Goal: Task Accomplishment & Management: Manage account settings

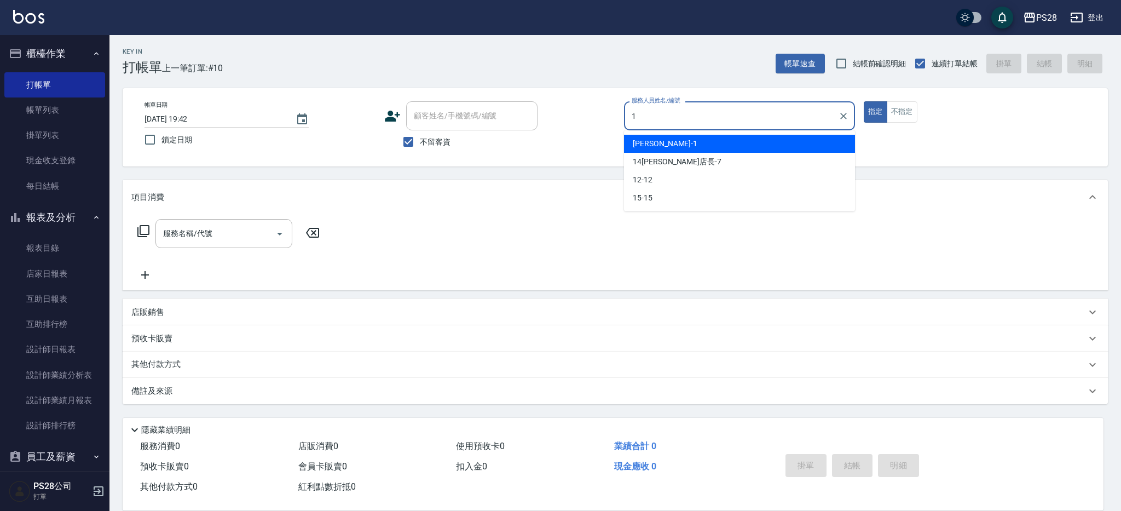
type input "[PERSON_NAME]-1"
type button "true"
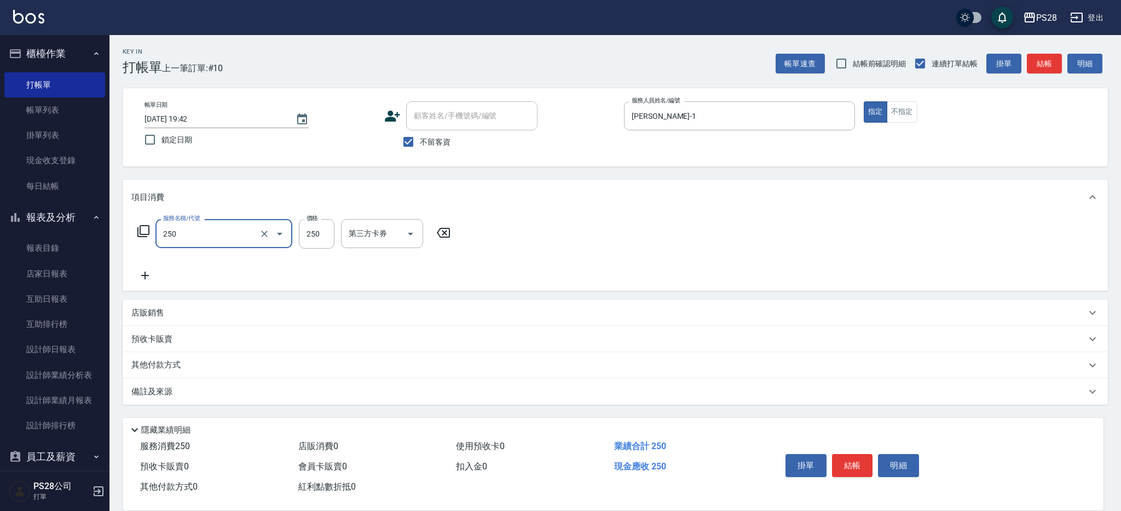
type input "單剪(250)"
type input "149"
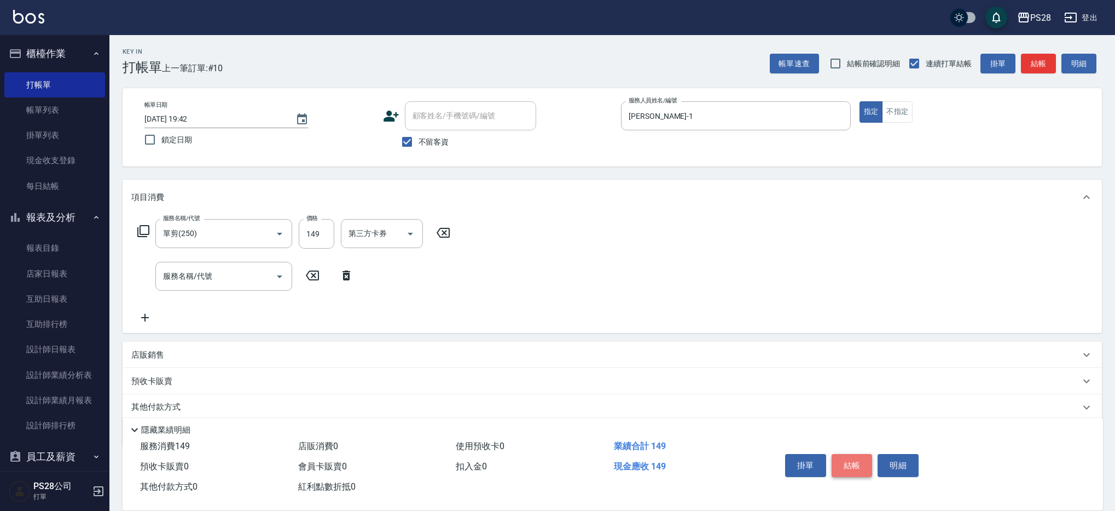
click at [849, 465] on button "結帳" at bounding box center [852, 465] width 41 height 23
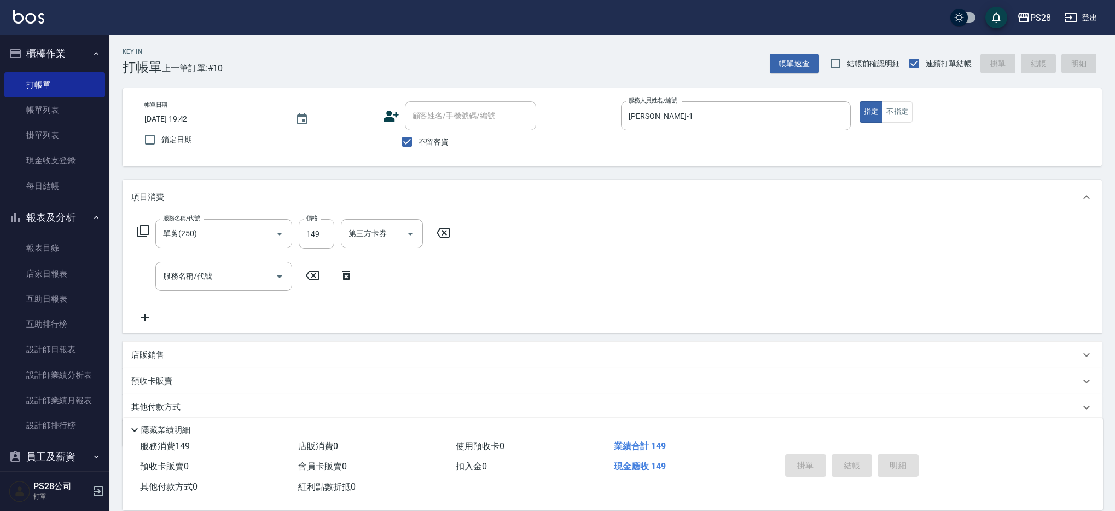
type input "2025/09/10 20:28"
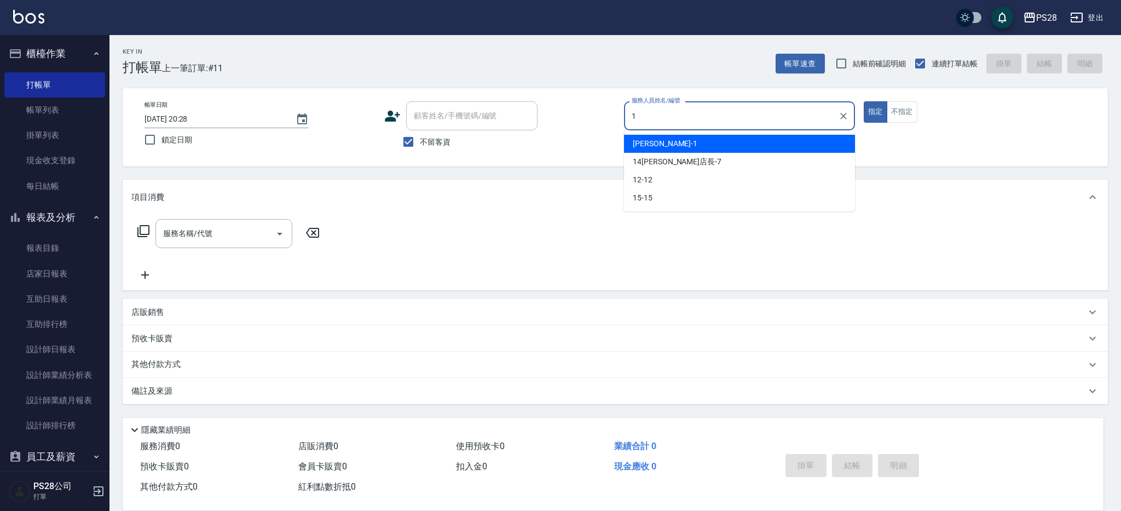
type input "SAM-1"
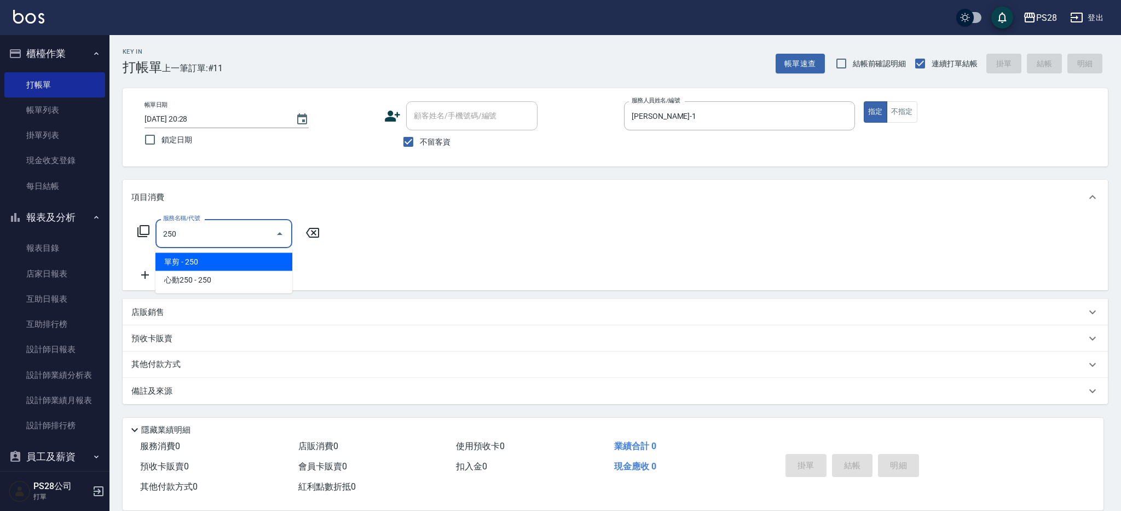
type input "單剪(250)"
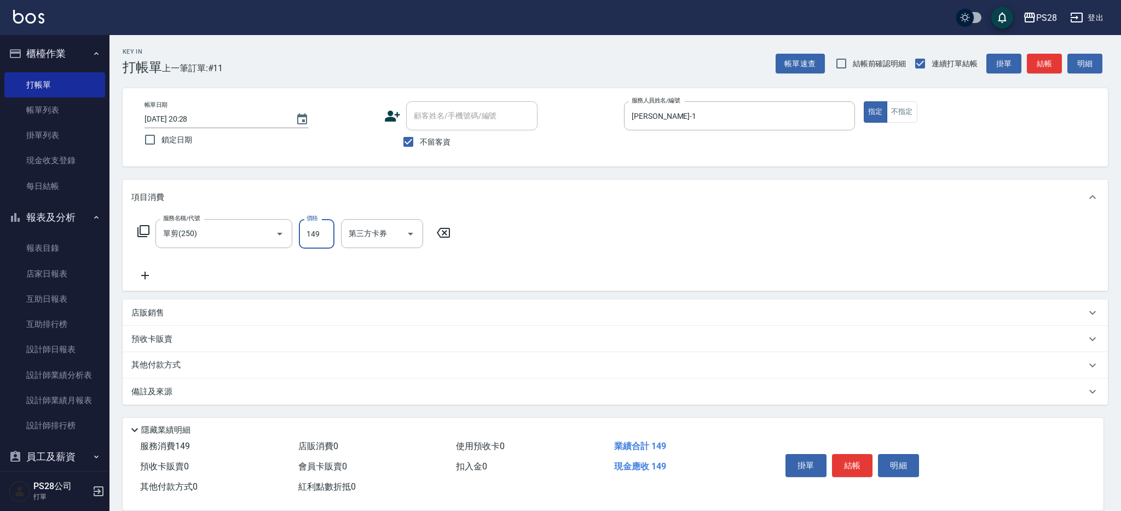
type input "149"
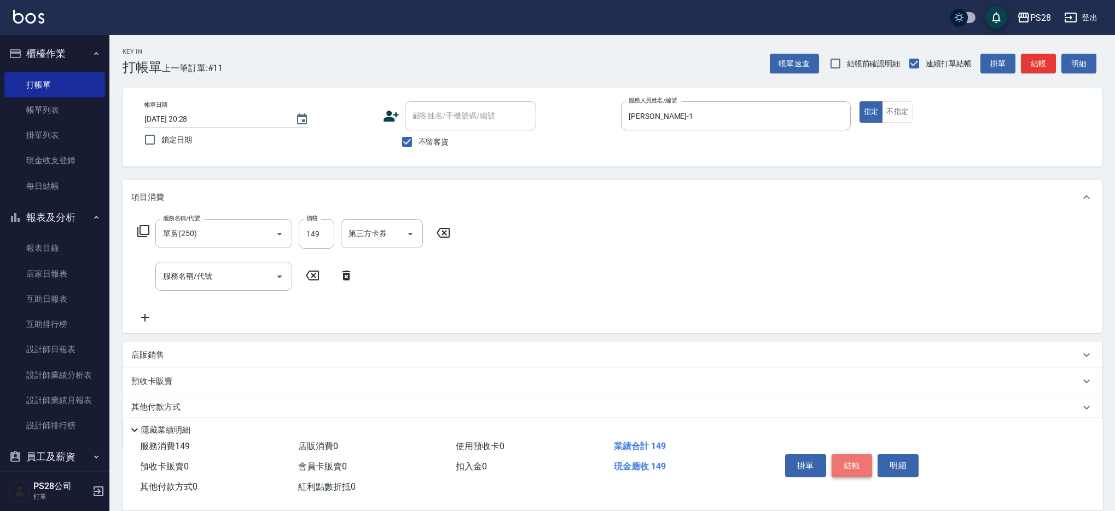
click at [861, 461] on button "結帳" at bounding box center [852, 465] width 41 height 23
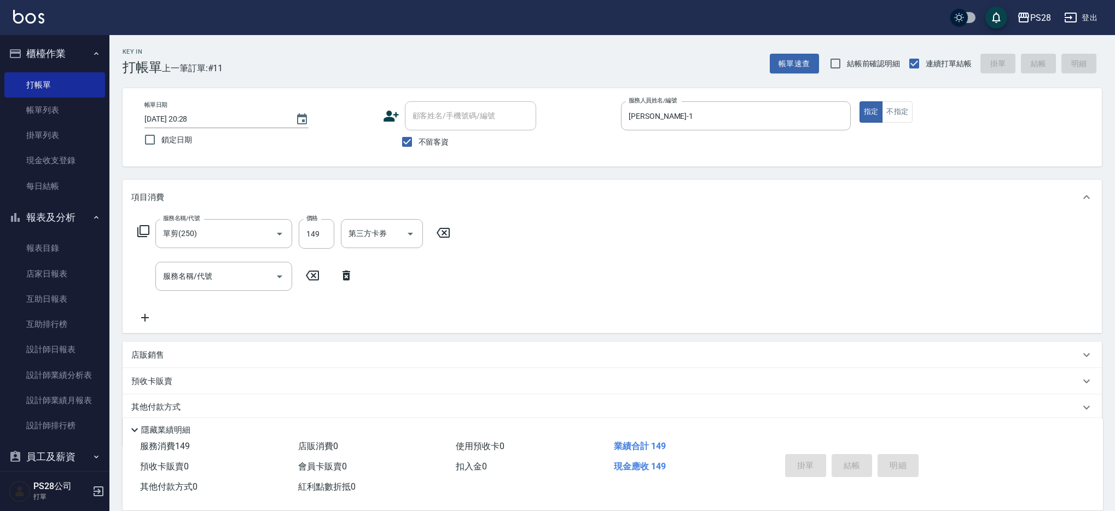
type input "2025/09/10 20:29"
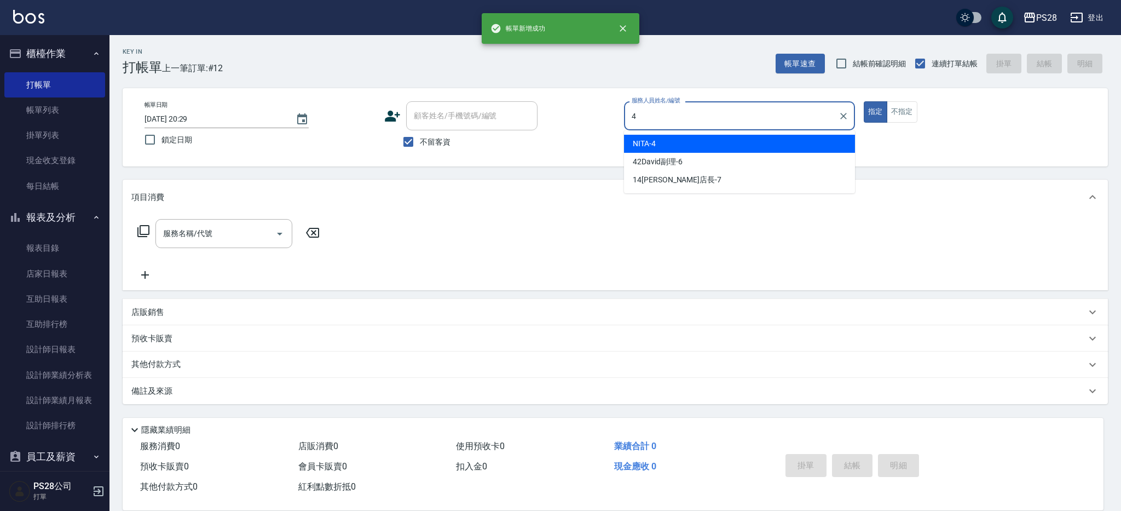
type input "NITA-4"
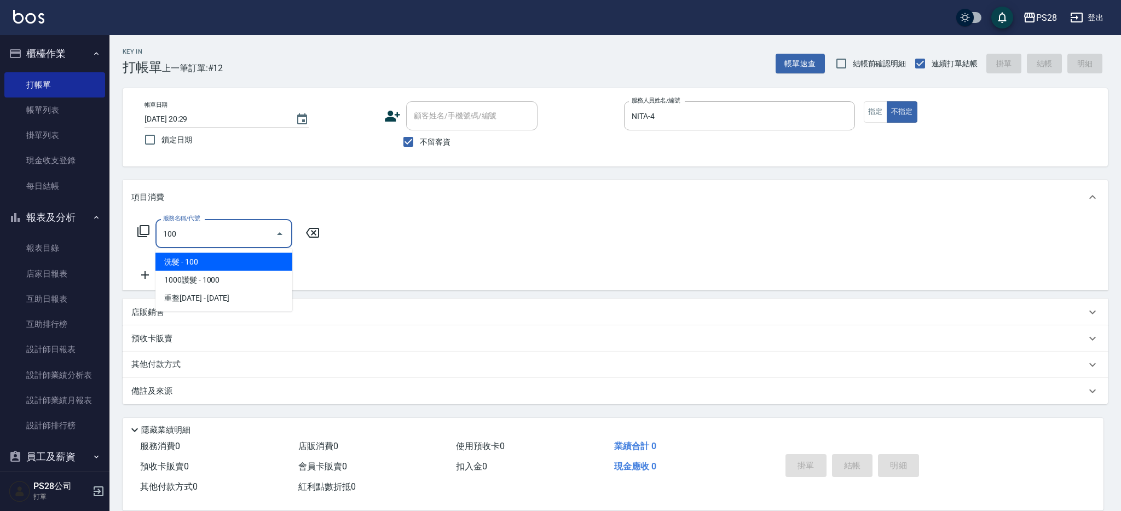
type input "洗髮(100)"
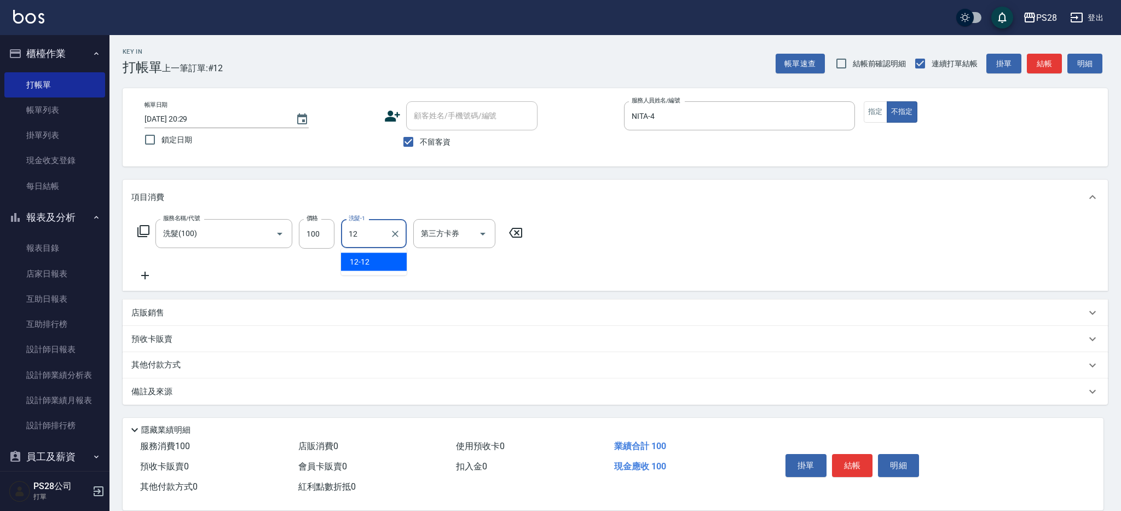
type input "12-12"
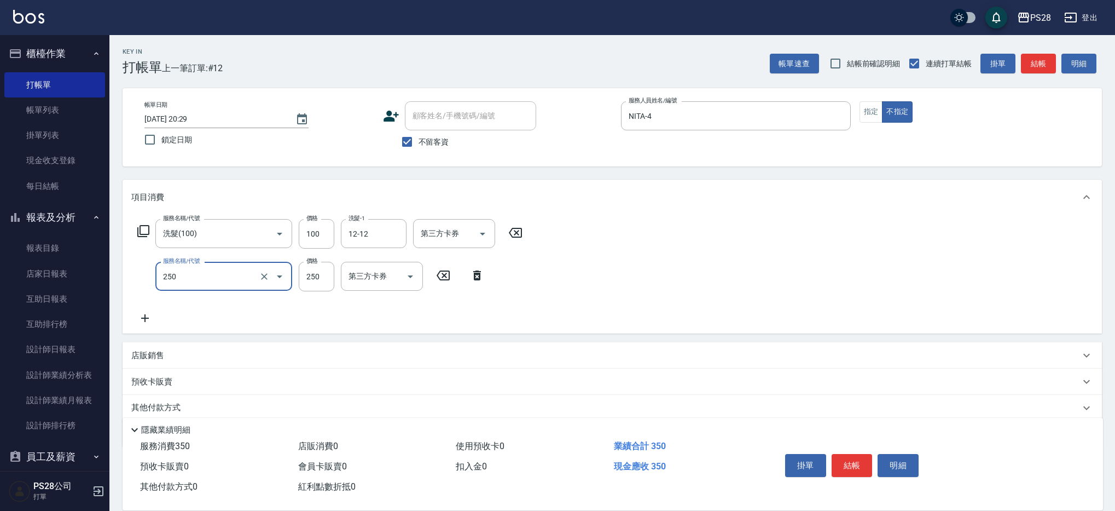
type input "單剪(250)"
type input "149"
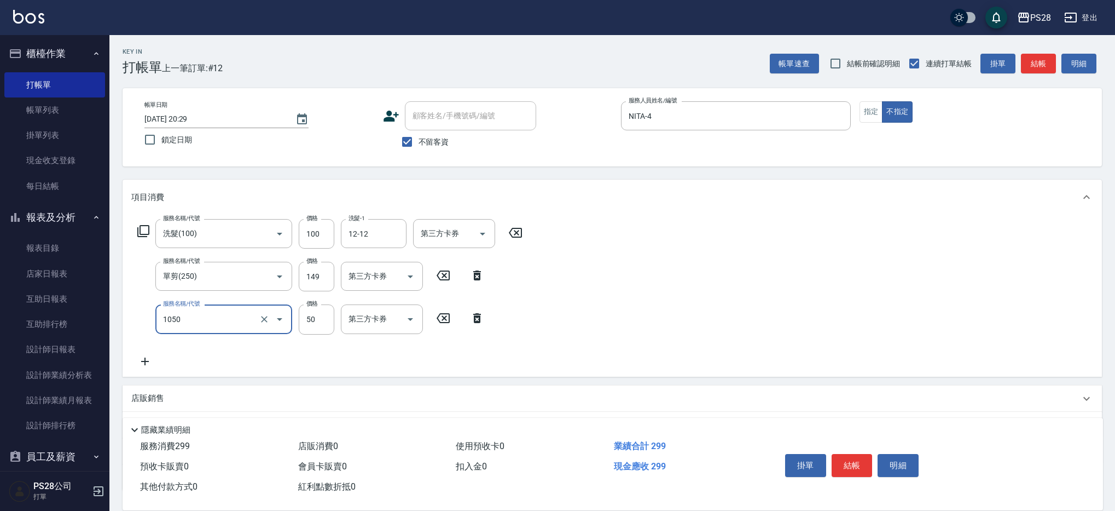
type input "精油(1050)"
type input "12-12"
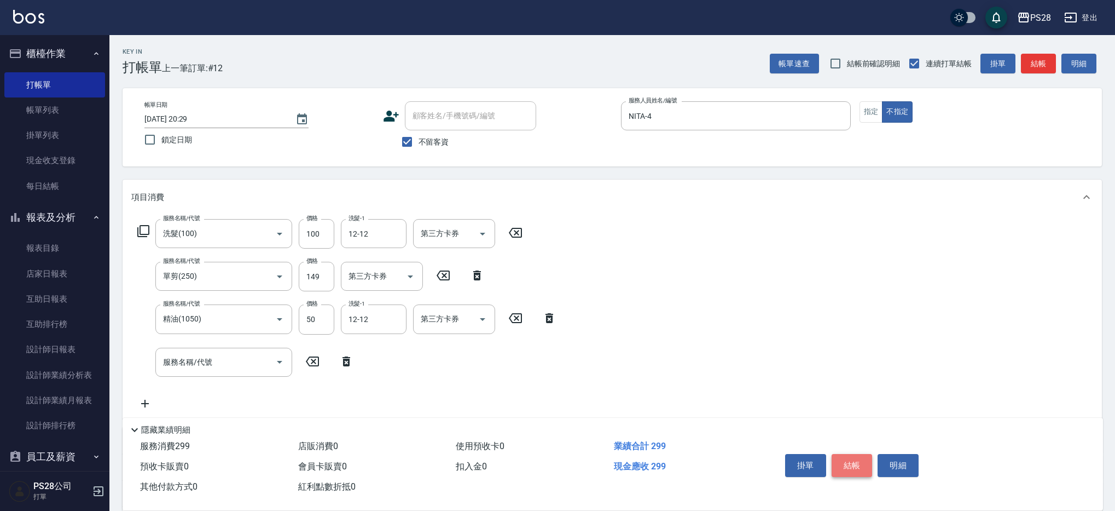
click at [858, 454] on button "結帳" at bounding box center [852, 465] width 41 height 23
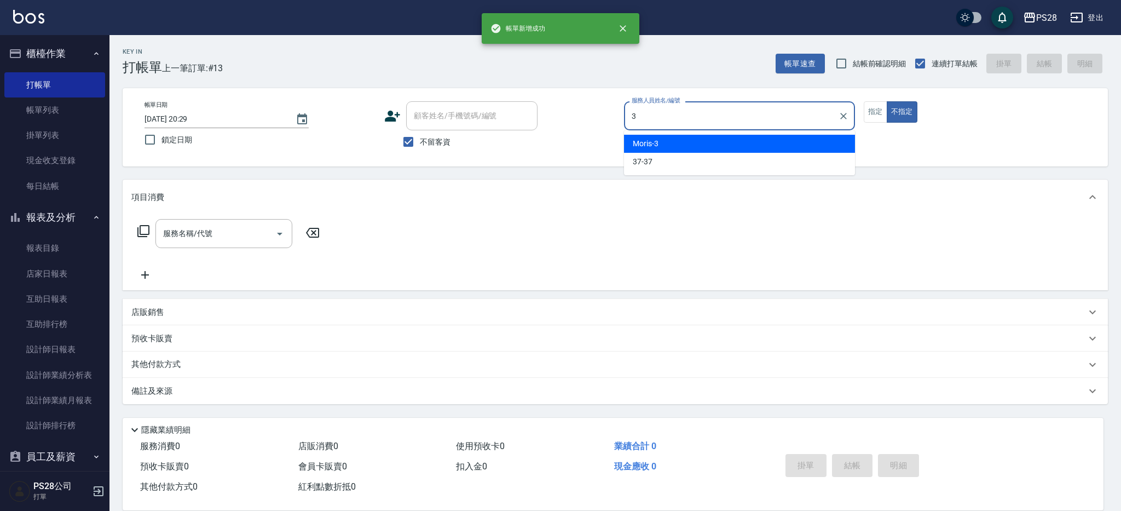
type input "Moris-3"
type button "false"
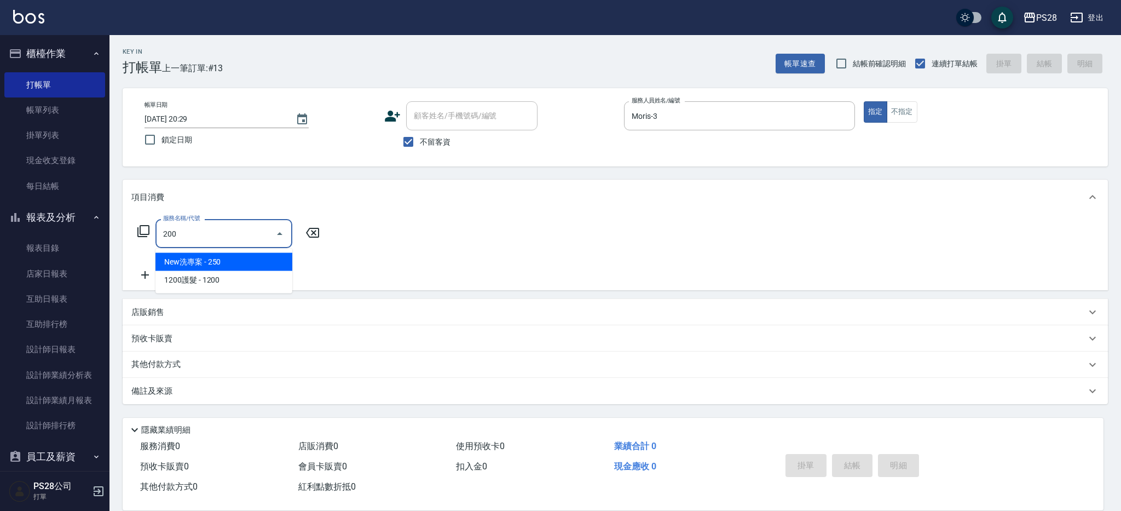
type input "New洗專案(200)"
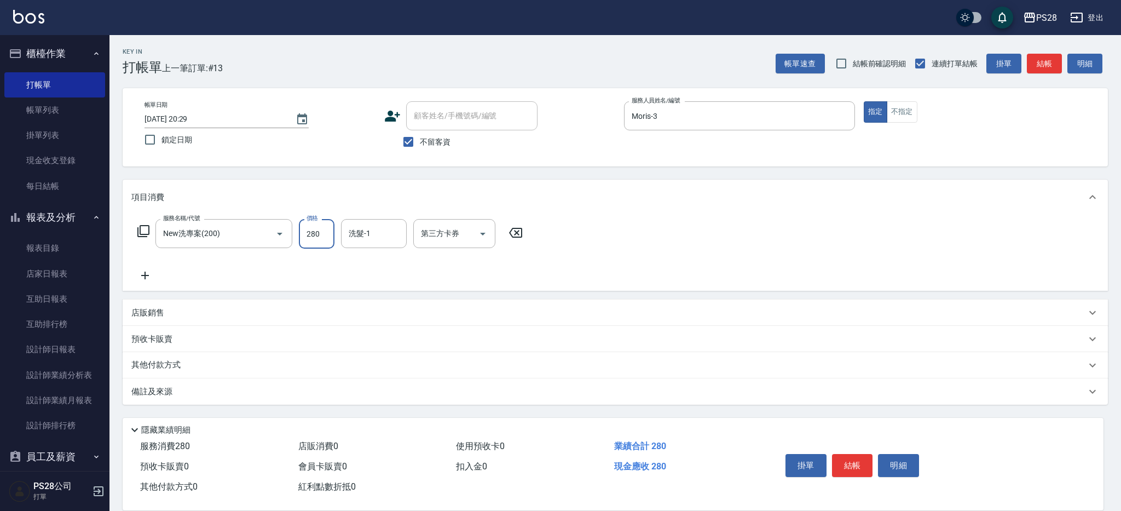
type input "280"
type input "Moris-3"
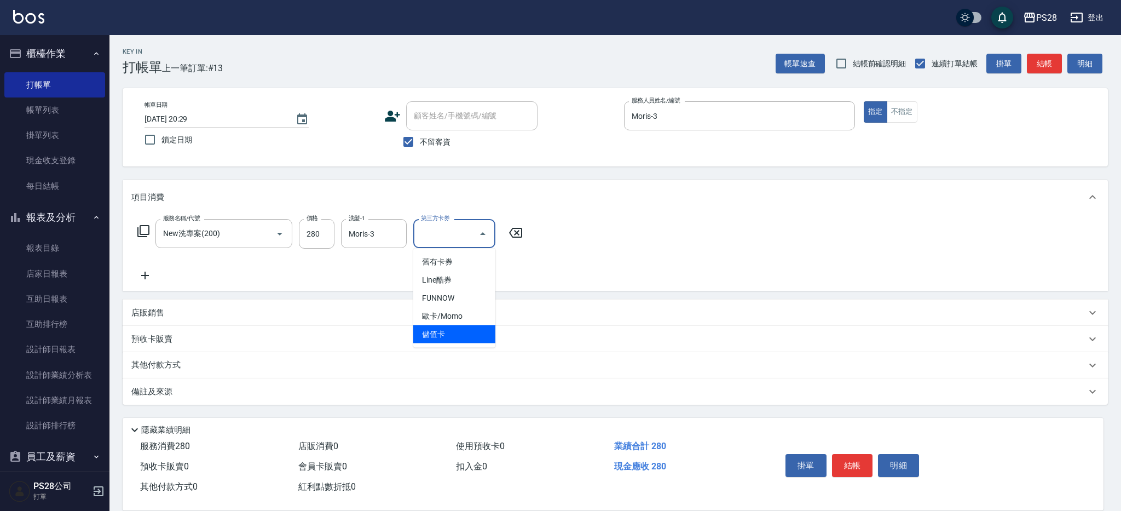
type input "儲值卡"
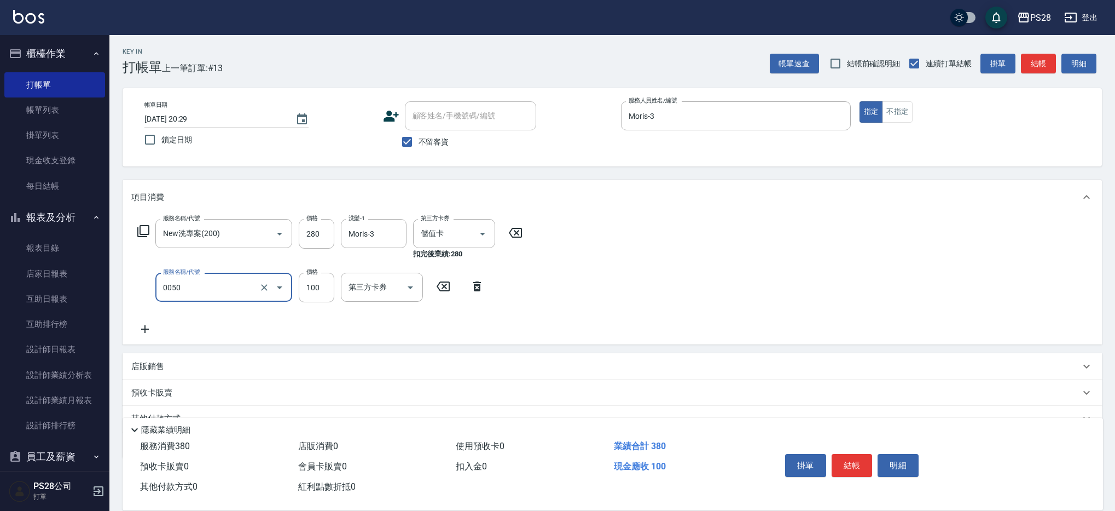
type input "剪瀏海(0050)"
type input "50"
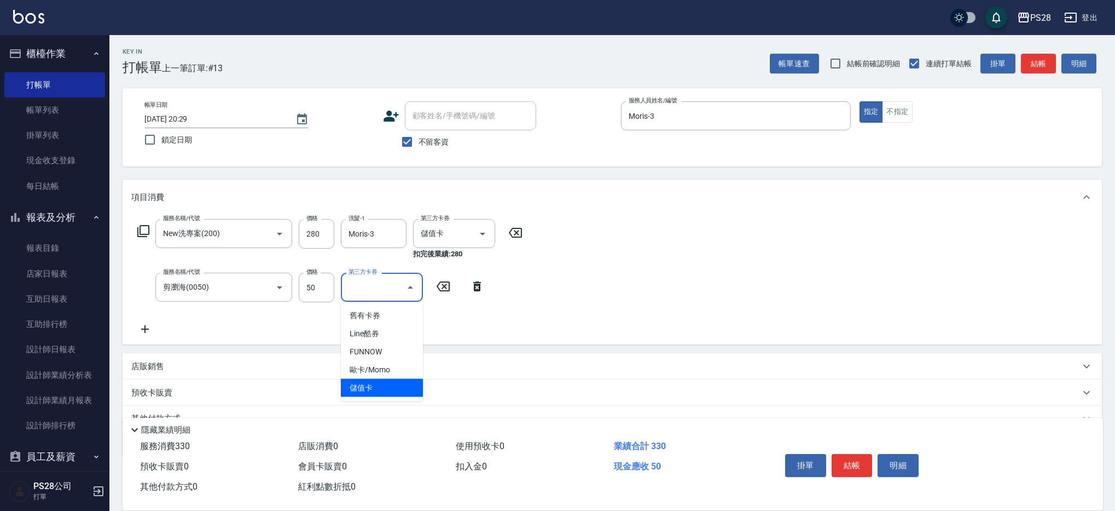
type input "儲值卡"
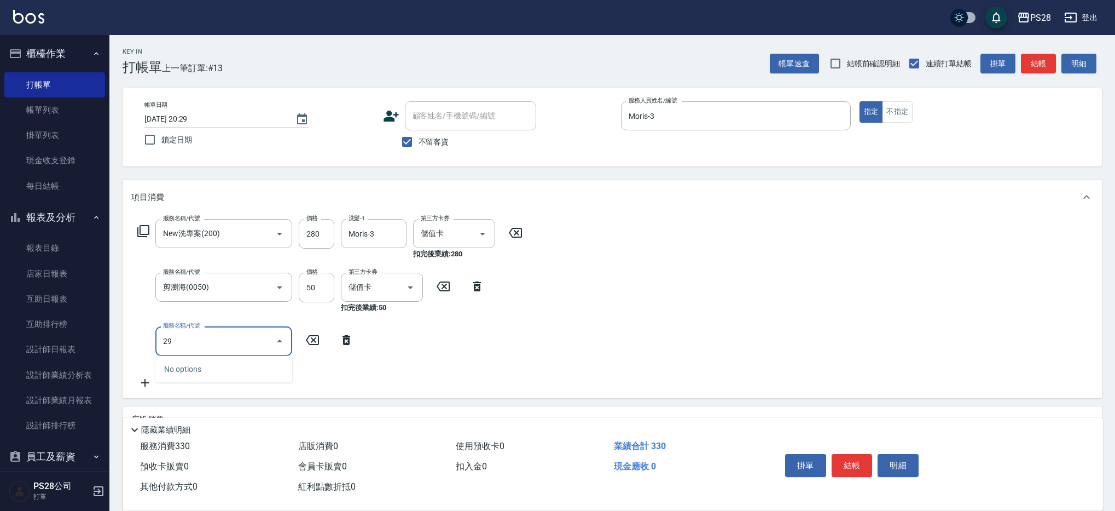
type input "2"
type input "洗髮(100)"
type input "299"
type input "2"
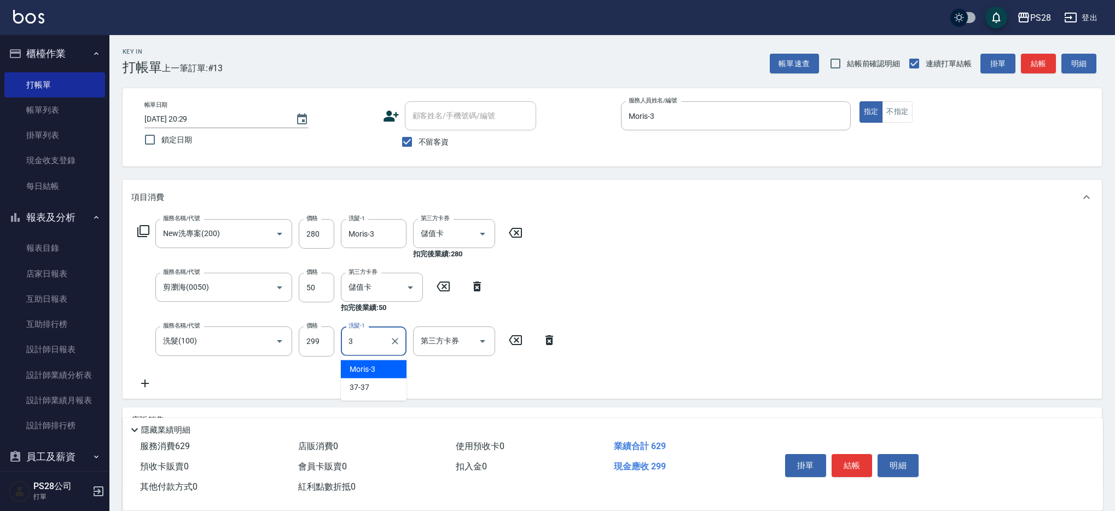
type input "Moris-3"
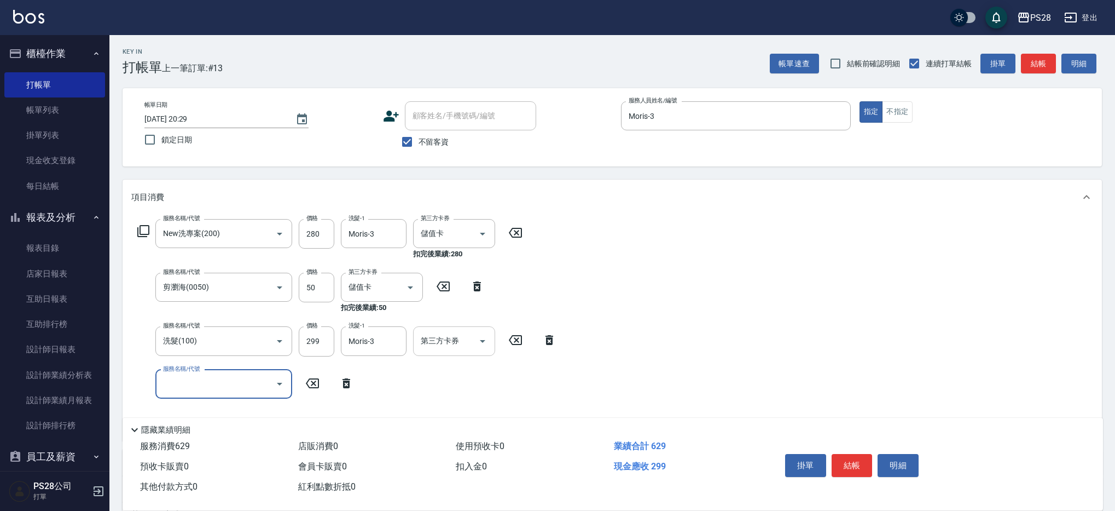
click at [480, 341] on icon "Open" at bounding box center [482, 340] width 13 height 13
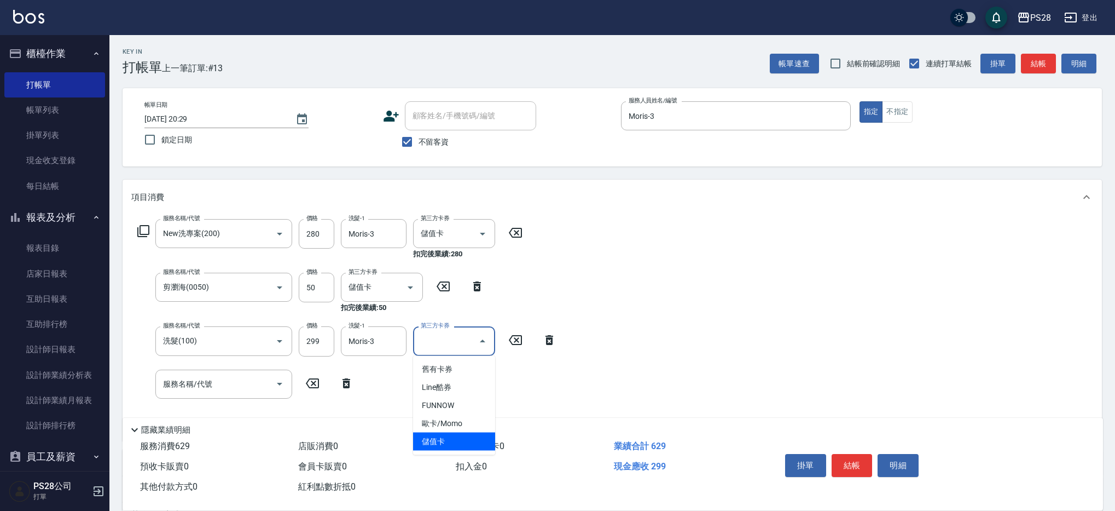
click at [471, 443] on span "儲值卡" at bounding box center [454, 441] width 82 height 18
type input "儲值卡"
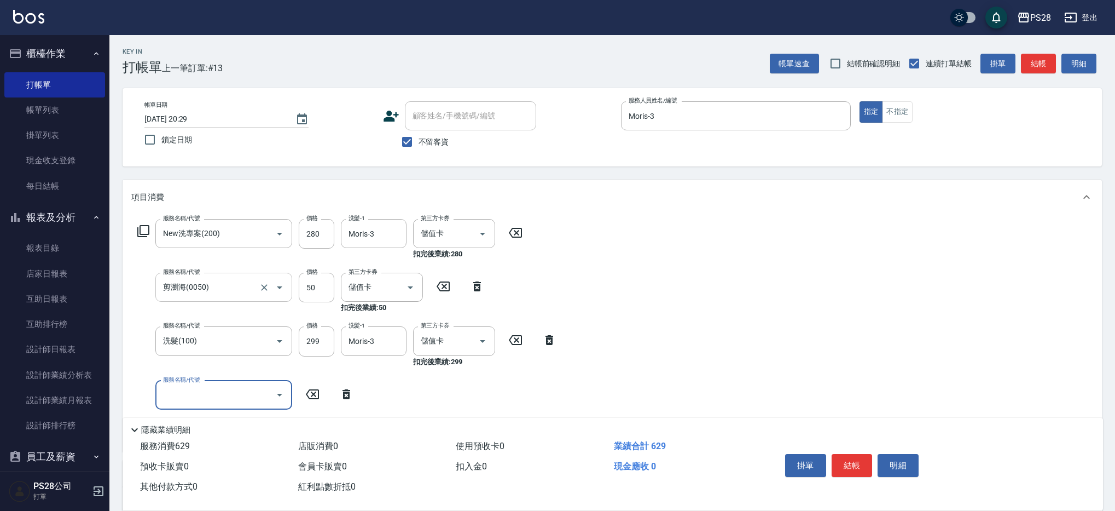
click at [251, 283] on input "剪瀏海(0050)" at bounding box center [208, 286] width 96 height 19
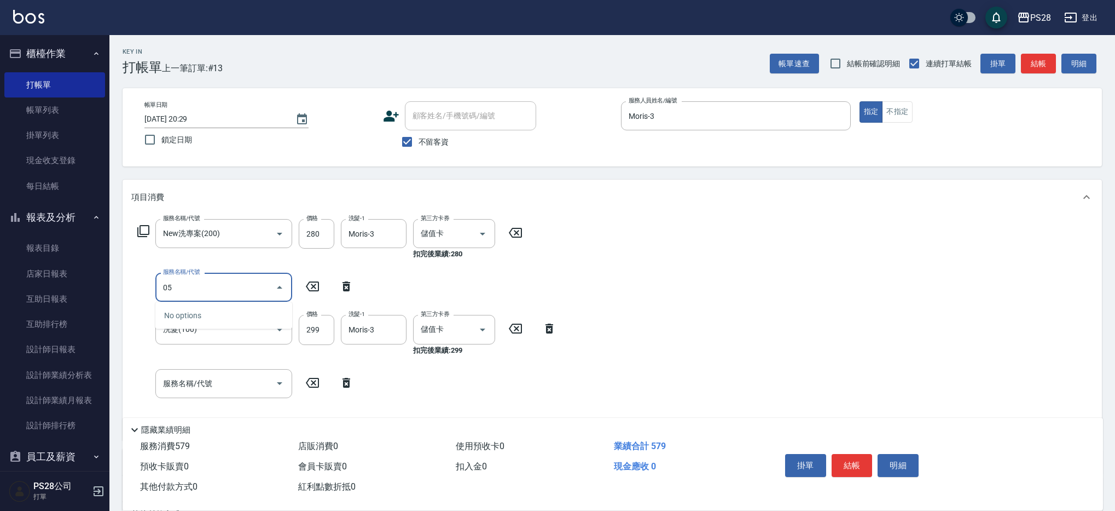
type input "0"
type input "精油(1050)"
click at [385, 293] on input "洗髮-1" at bounding box center [374, 286] width 56 height 19
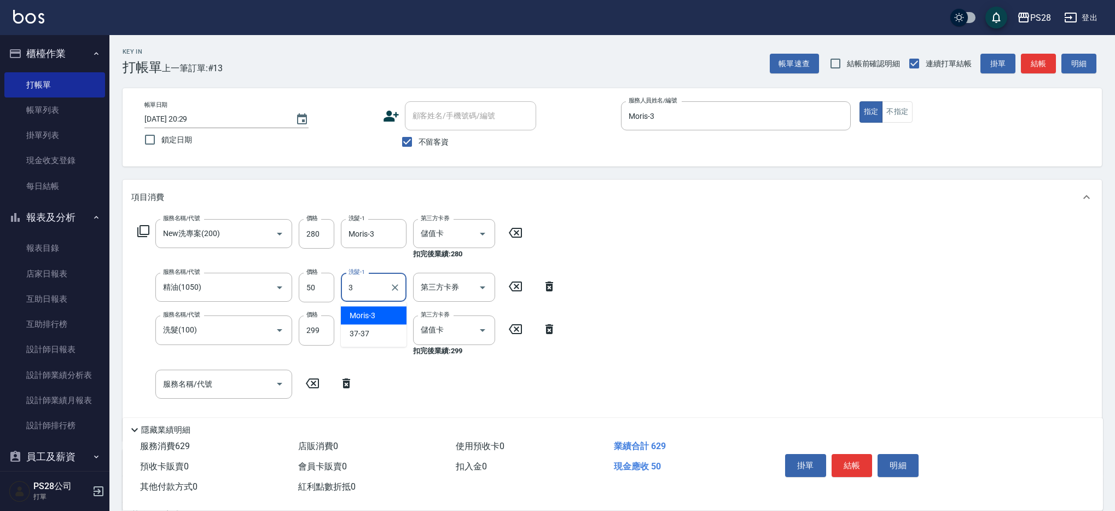
type input "Moris-3"
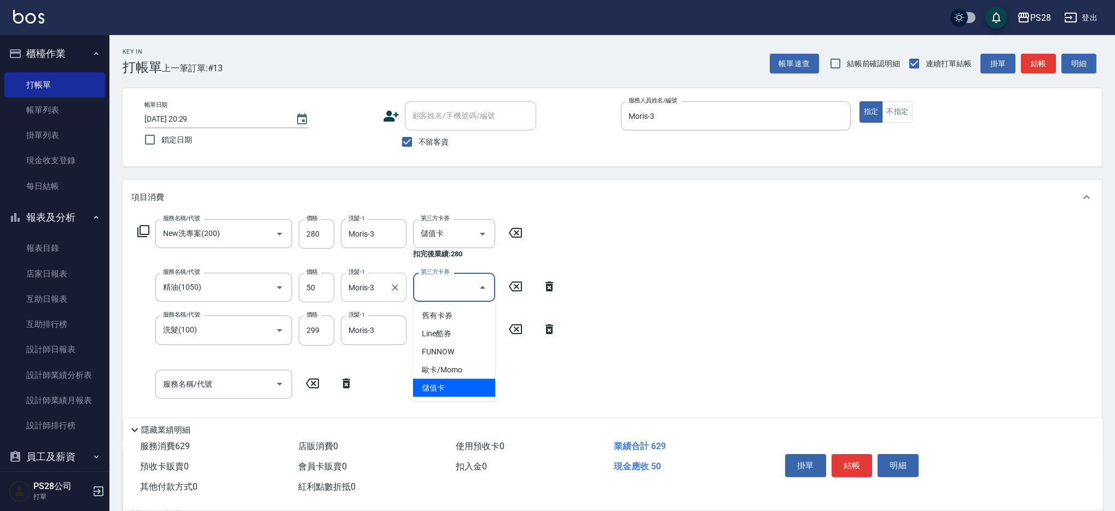
type input "儲值卡"
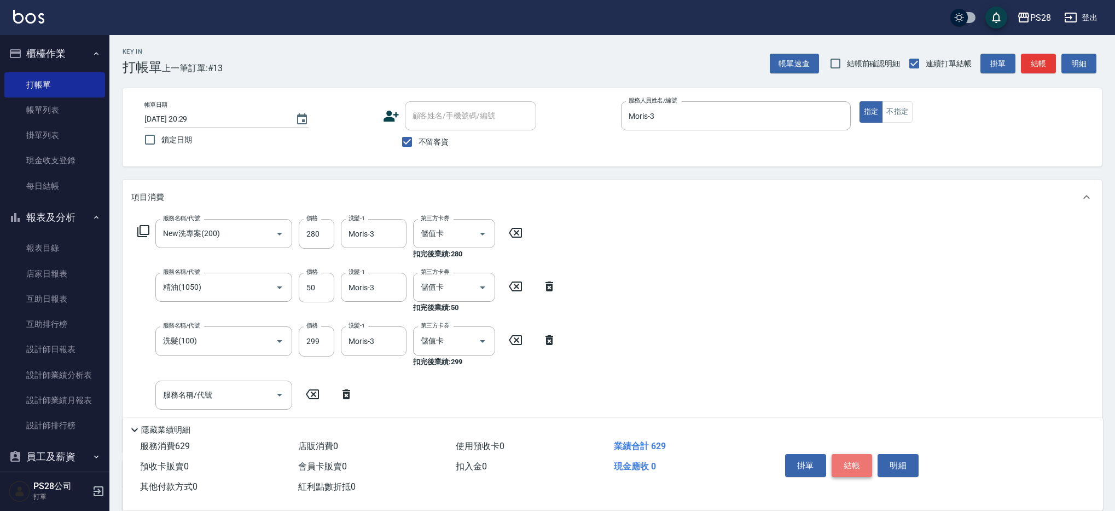
click at [851, 456] on button "結帳" at bounding box center [852, 465] width 41 height 23
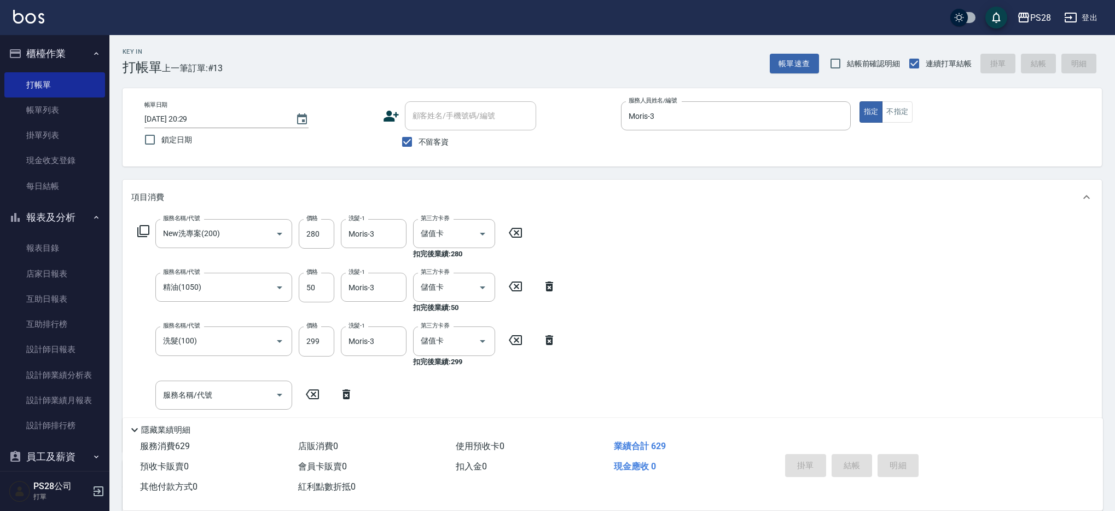
type input "2025/09/10 20:30"
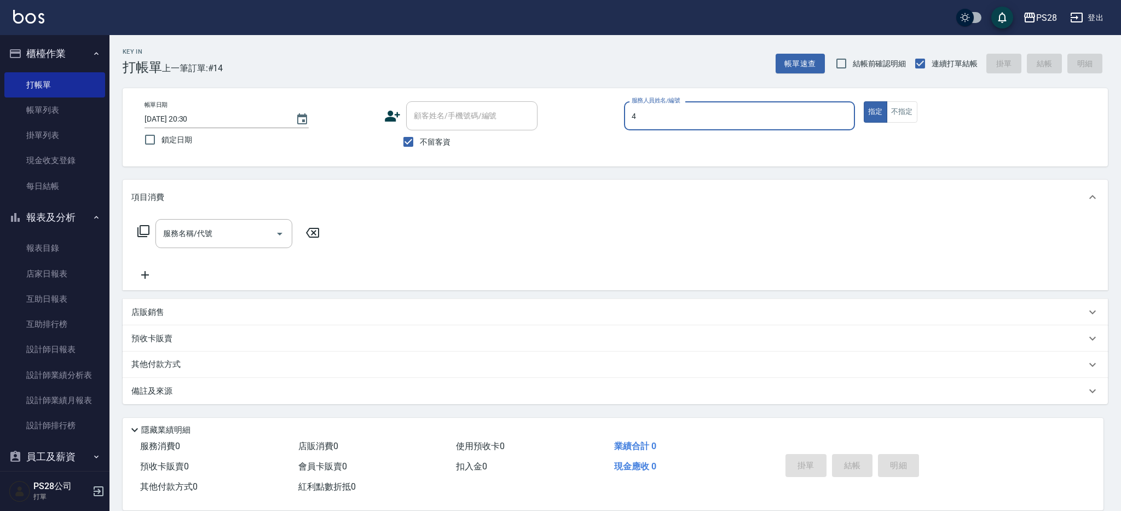
type input "NITA-4"
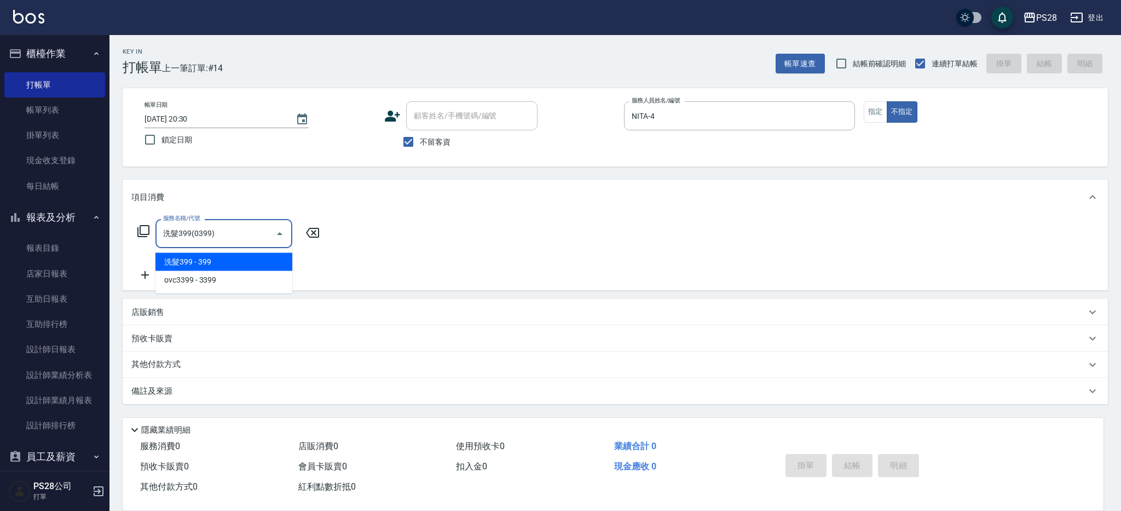
type input "洗髮399(0399)"
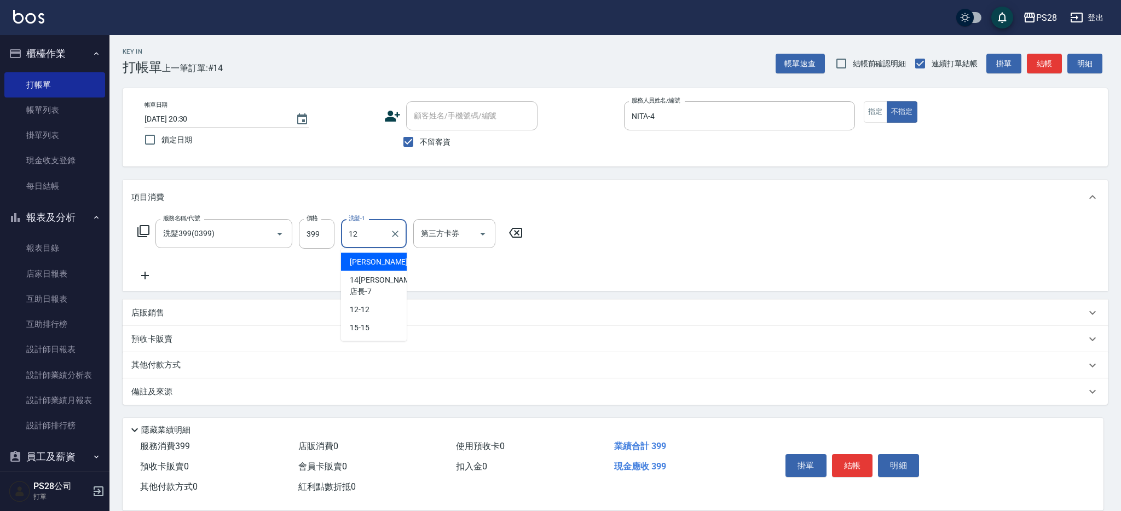
type input "12-12"
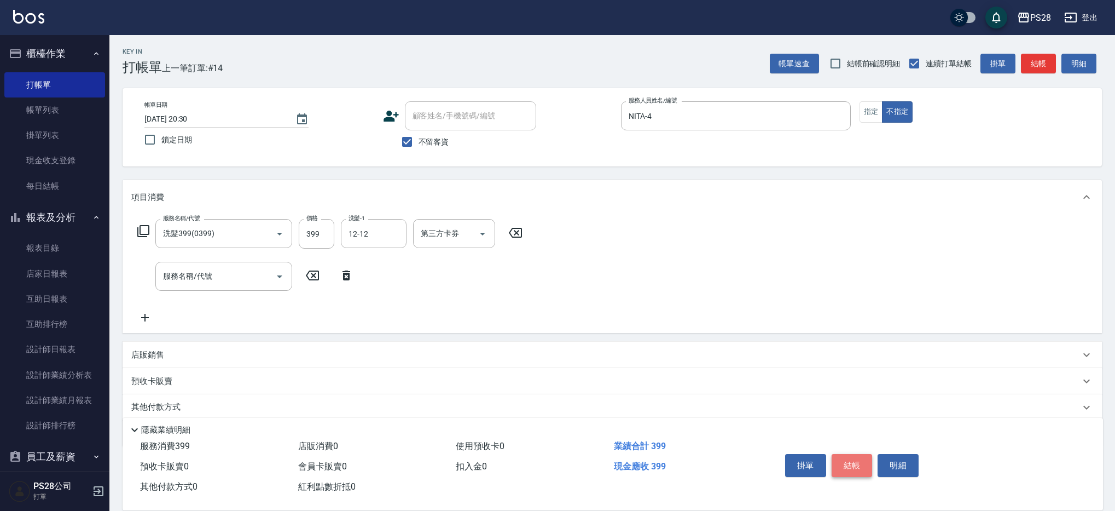
click at [868, 457] on button "結帳" at bounding box center [852, 465] width 41 height 23
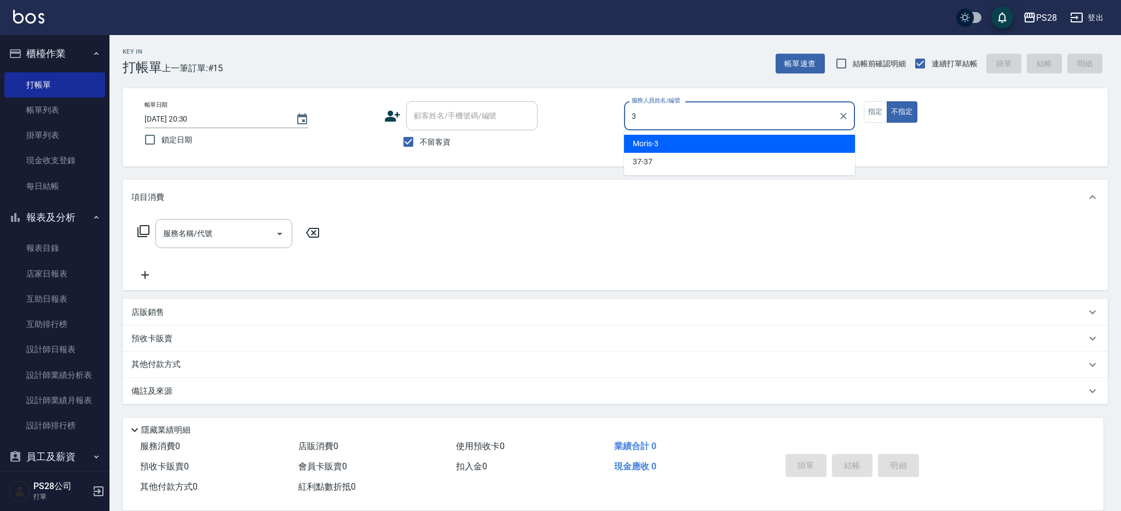
type input "Moris-3"
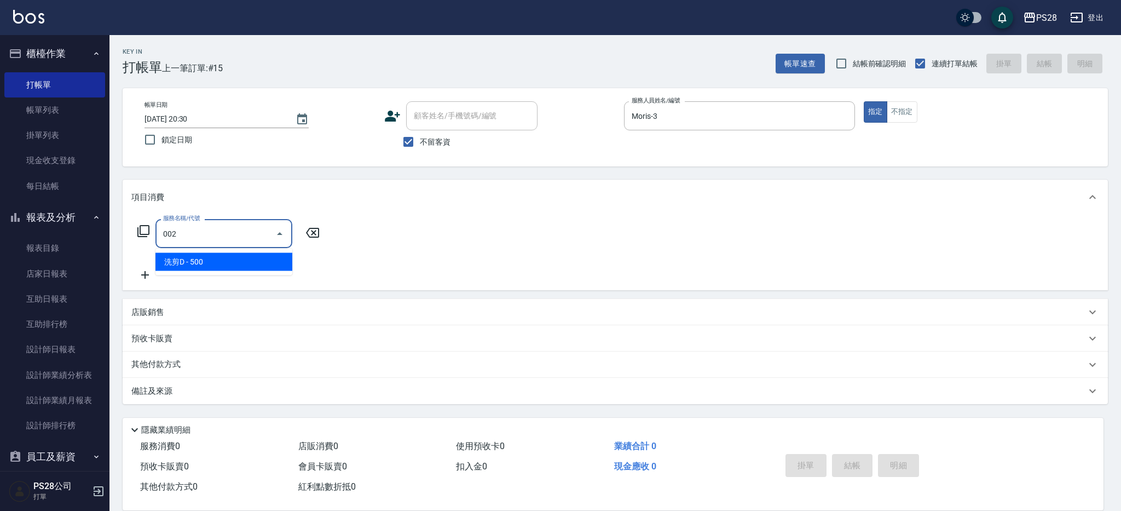
type input "洗剪D(002)"
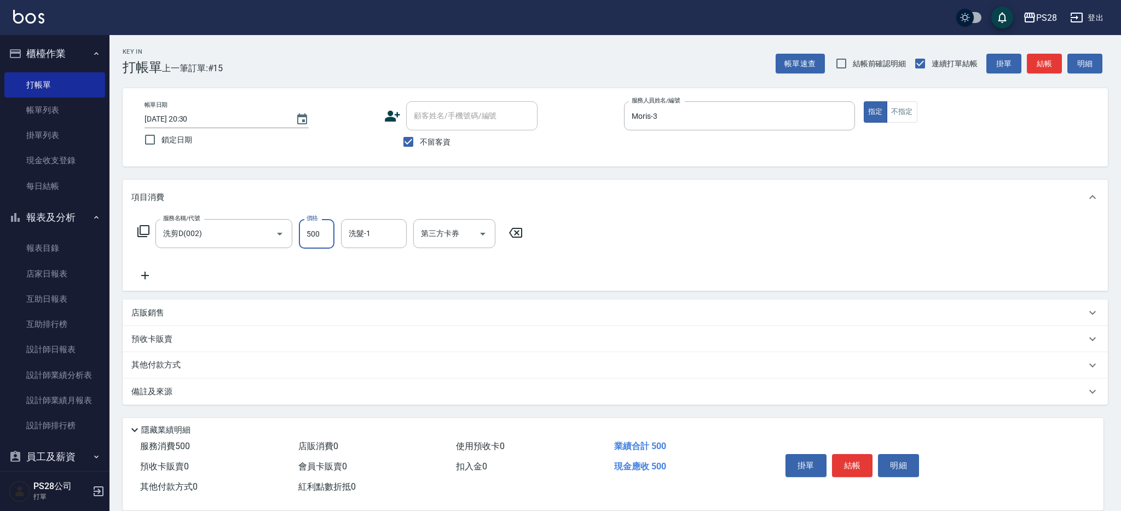
click at [312, 231] on input "500" at bounding box center [317, 234] width 36 height 30
type input "550"
type input "Moris-3"
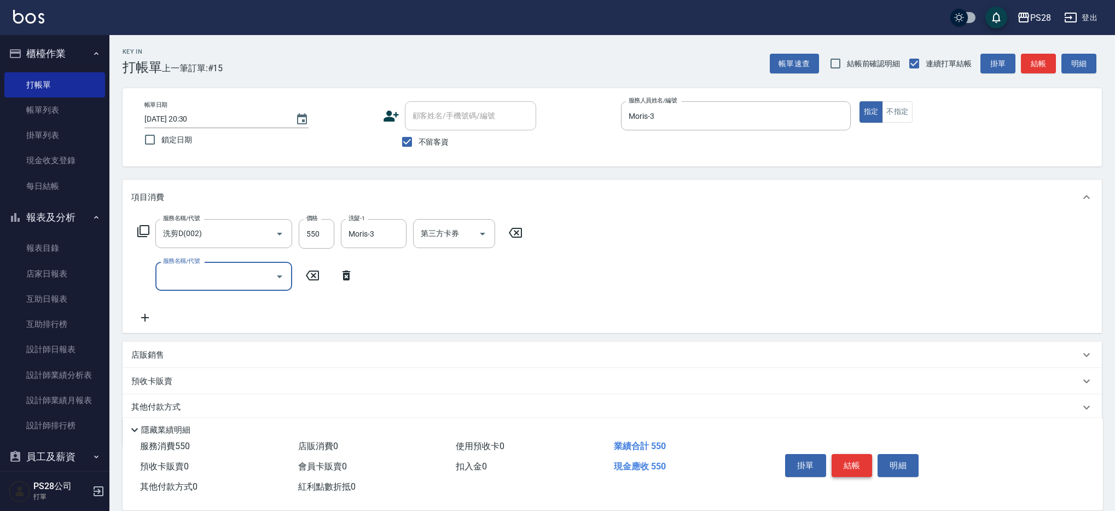
click at [847, 457] on button "結帳" at bounding box center [852, 465] width 41 height 23
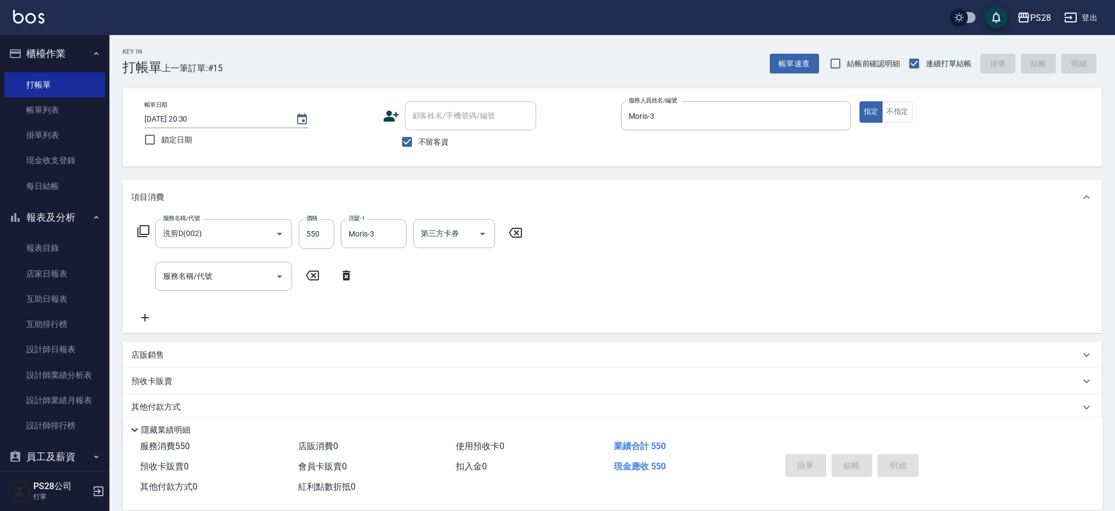
type input "2025/09/10 20:31"
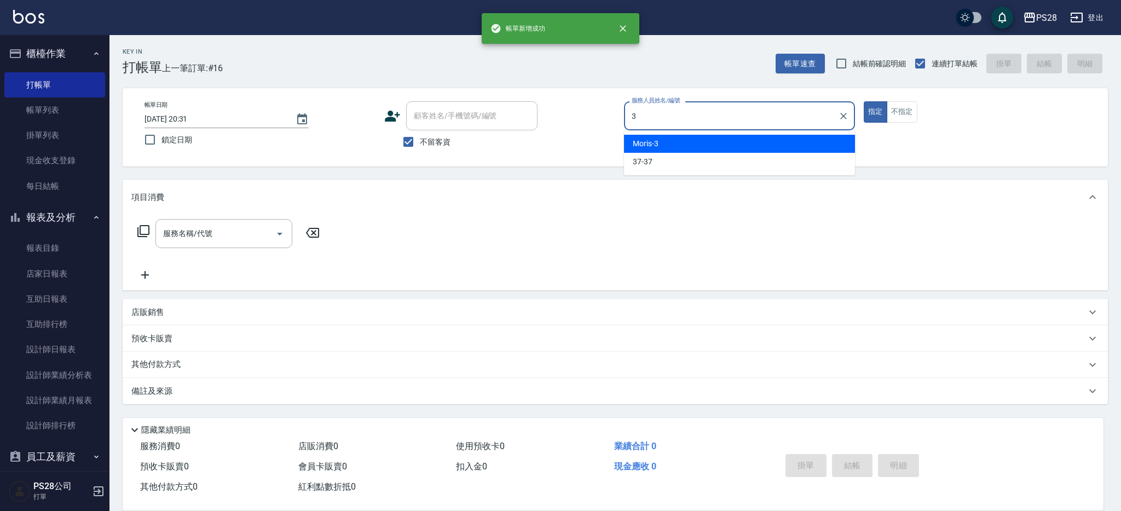
type input "Moris-3"
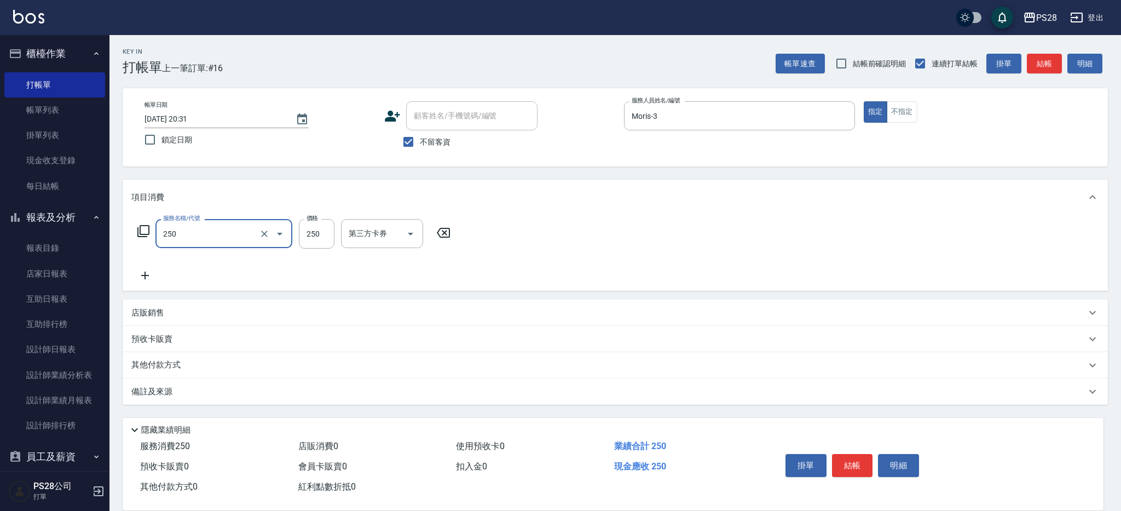
type input "單剪(250)"
click at [263, 231] on icon "Clear" at bounding box center [264, 233] width 11 height 11
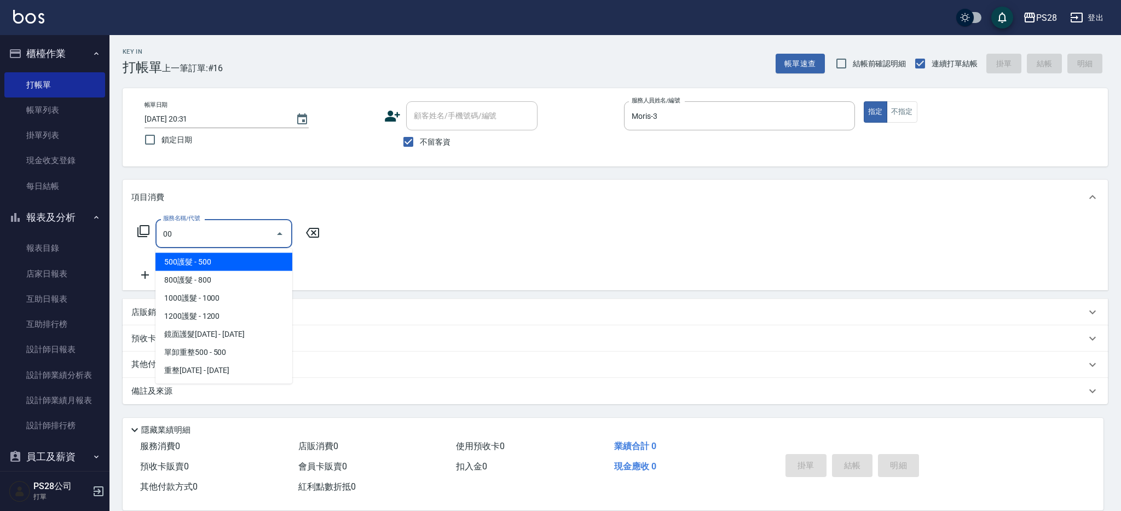
type input "0"
type input "New洗專案(200)"
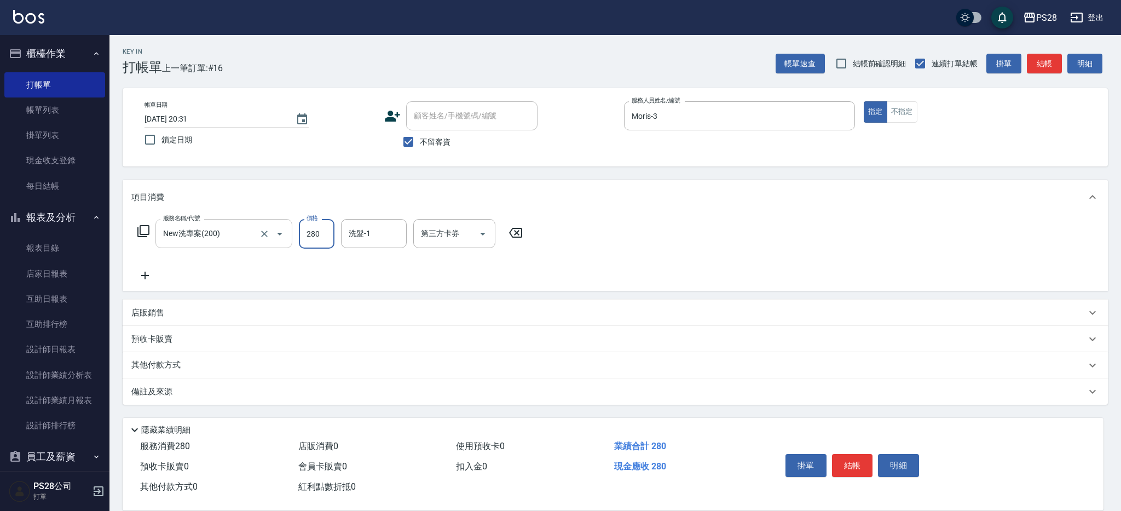
type input "280"
type input "Moris-3"
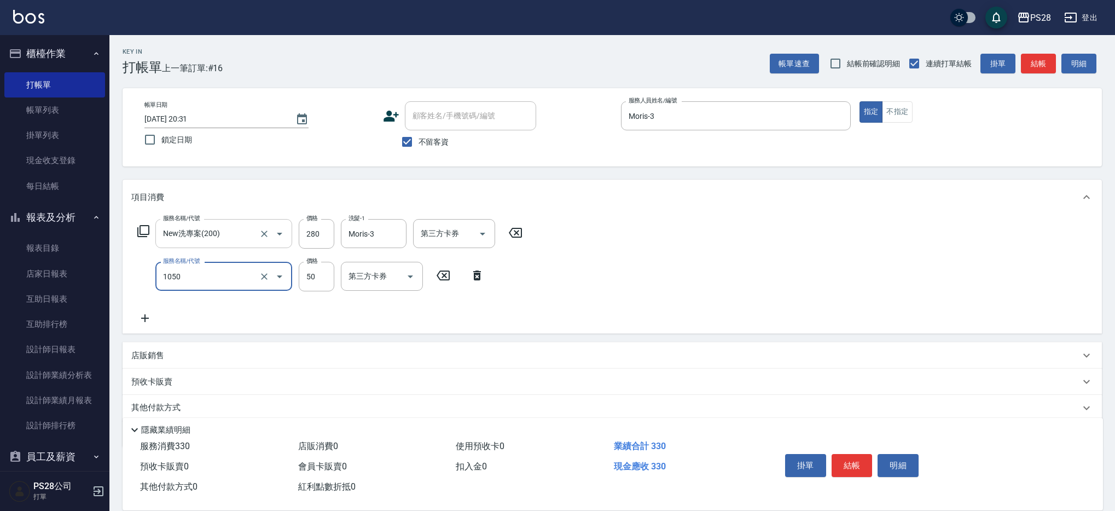
type input "精油(1050)"
type input "Moris-3"
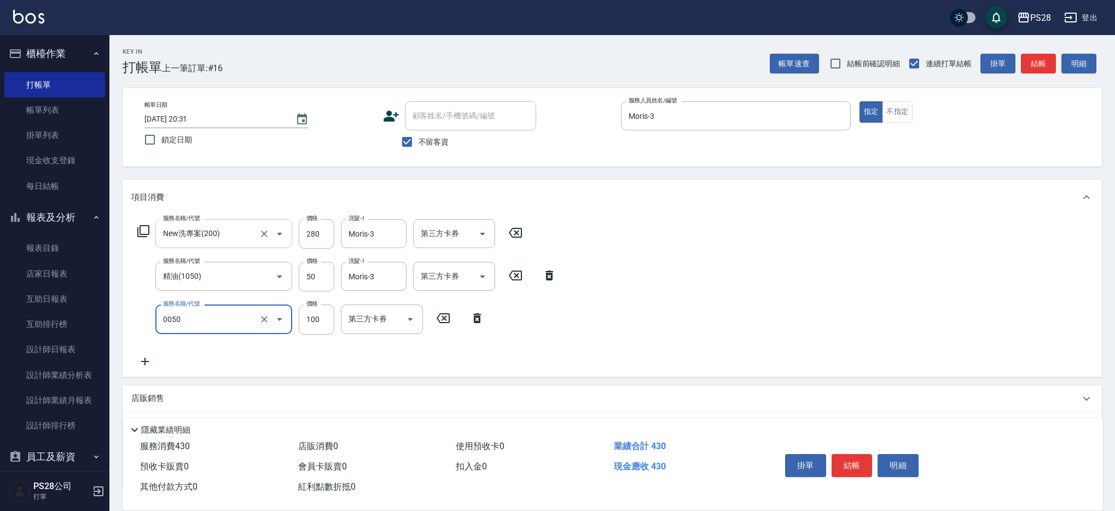
type input "剪瀏海(0050)"
type input "50"
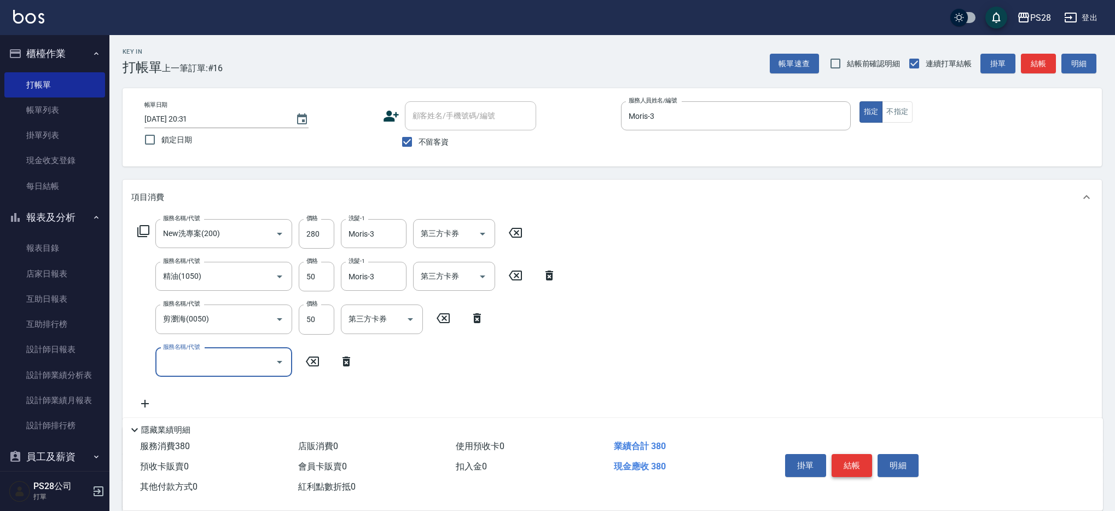
click at [857, 458] on button "結帳" at bounding box center [852, 465] width 41 height 23
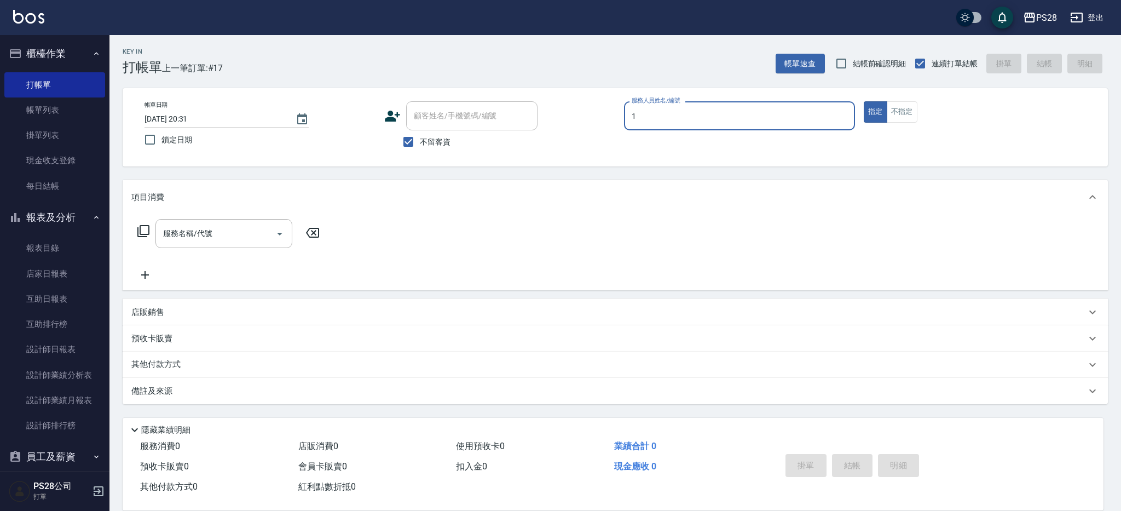
type input "SAM-1"
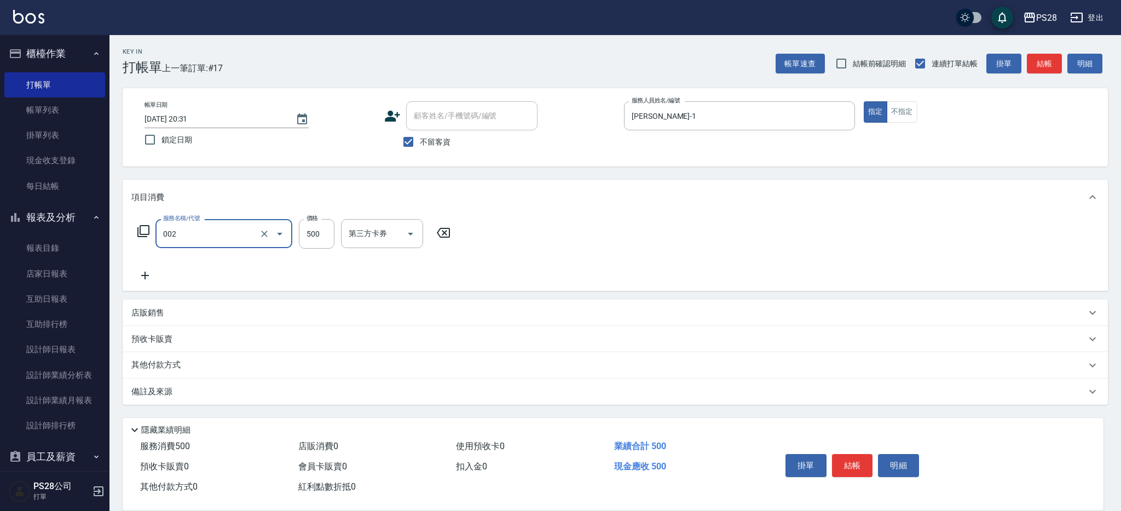
type input "洗剪D(002)"
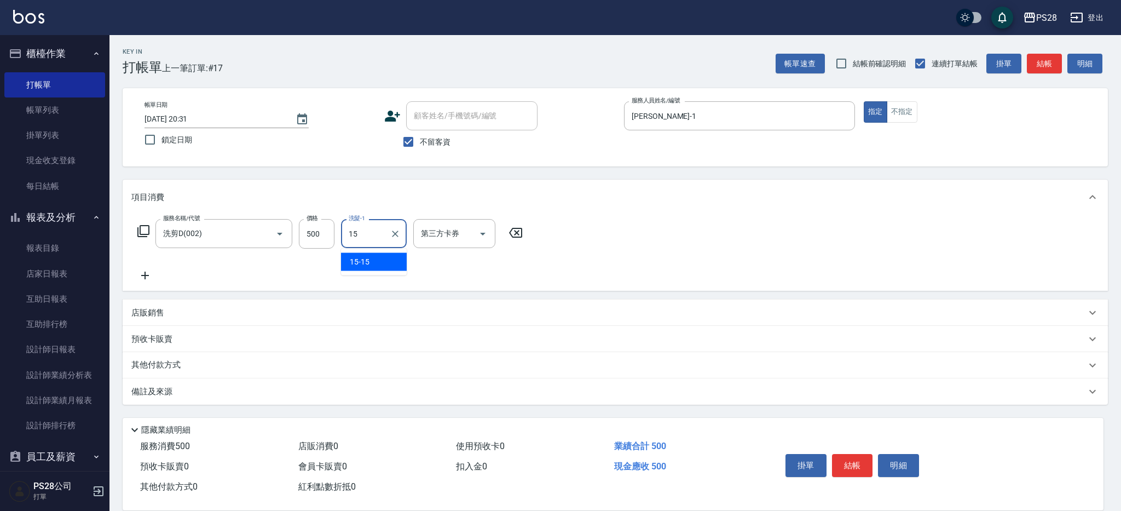
type input "15-15"
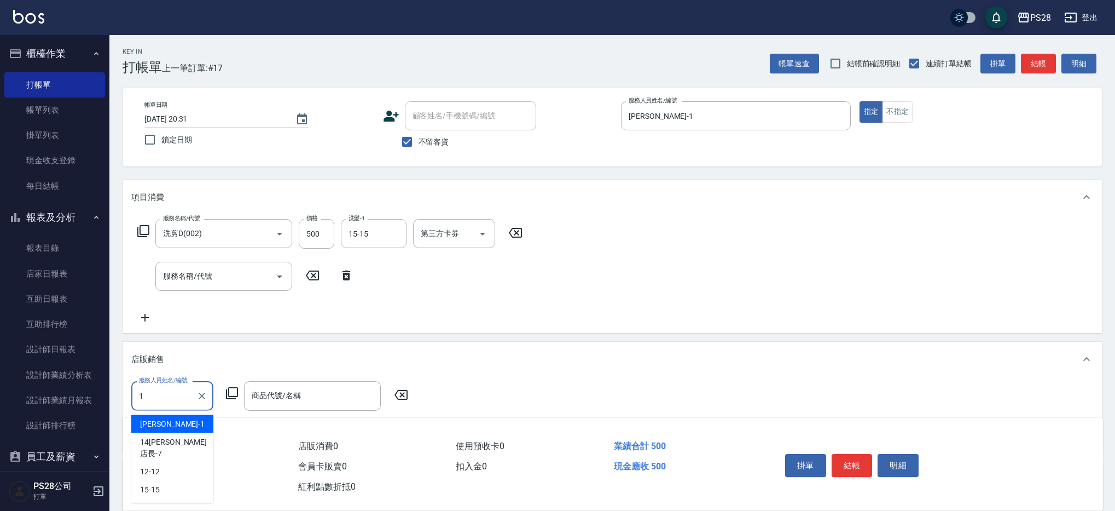
type input "SAM-1"
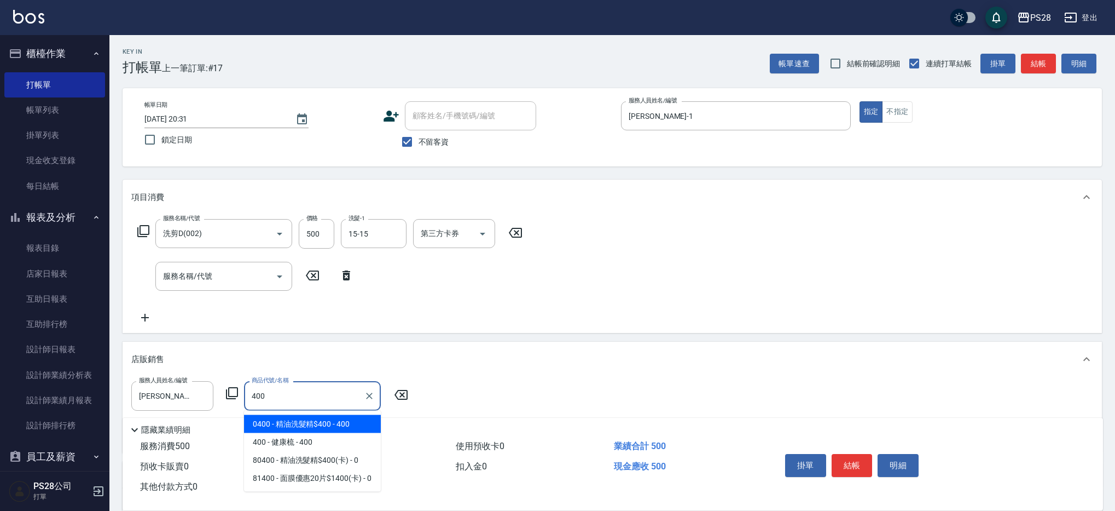
type input "精油洗髮精$400"
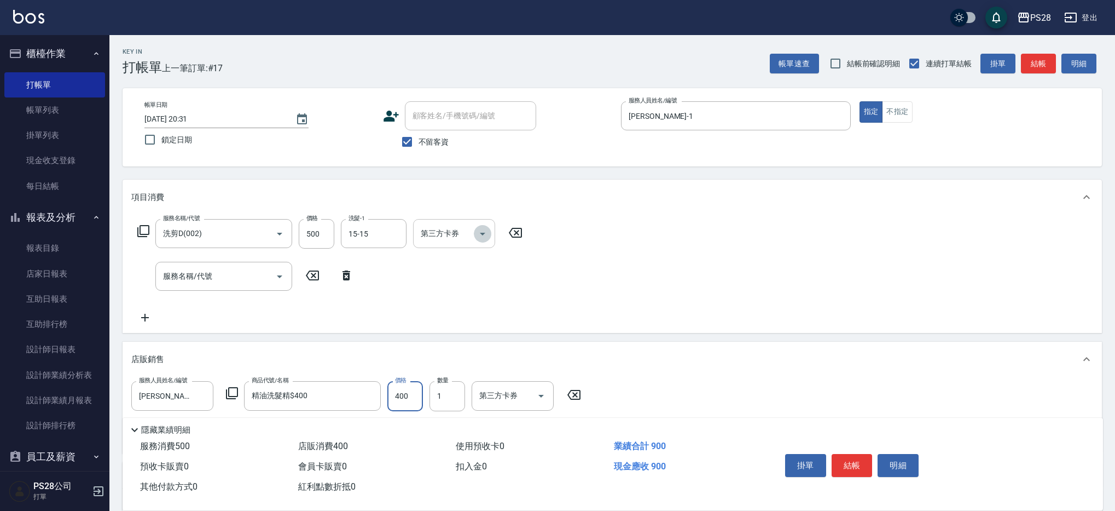
click at [484, 231] on icon "Open" at bounding box center [482, 233] width 13 height 13
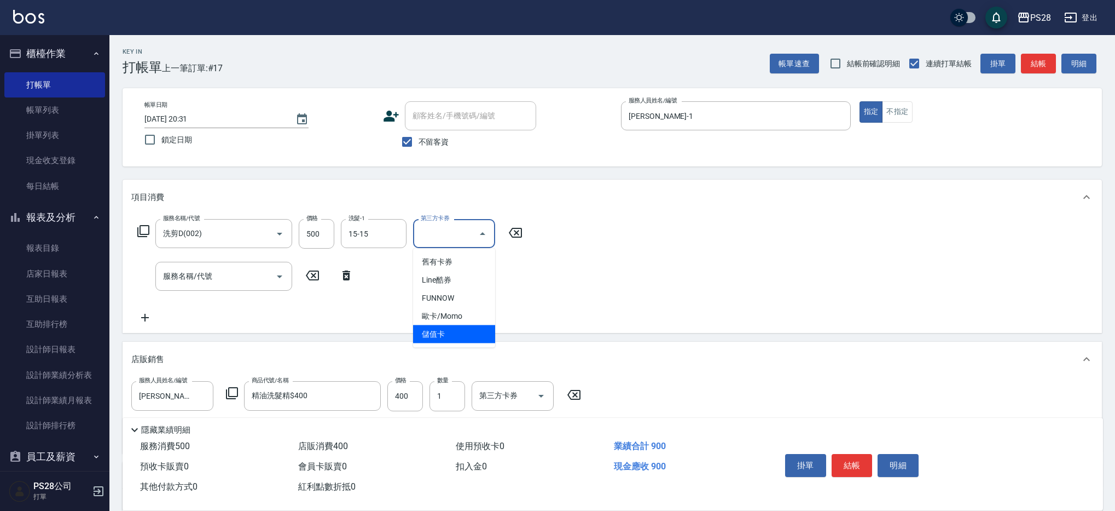
click at [448, 329] on span "儲值卡" at bounding box center [454, 334] width 82 height 18
type input "儲值卡"
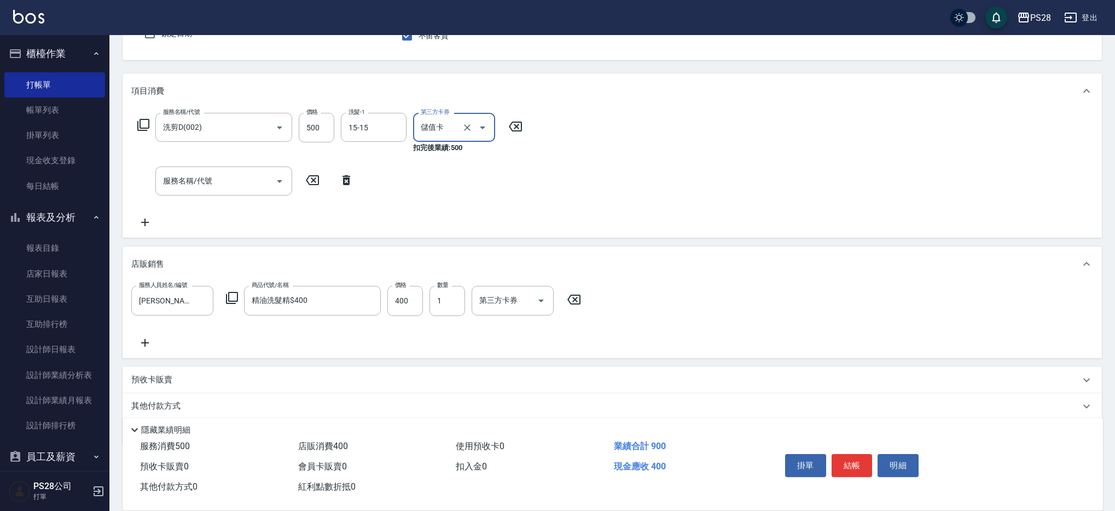
scroll to position [107, 0]
click at [544, 295] on icon "Open" at bounding box center [541, 299] width 13 height 13
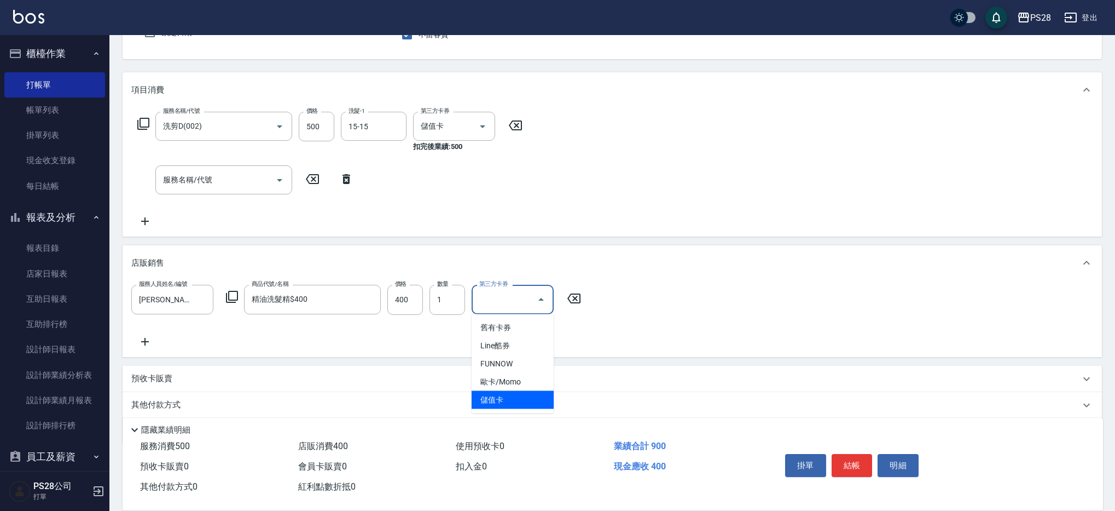
click at [513, 402] on span "儲值卡" at bounding box center [513, 400] width 82 height 18
type input "儲值卡"
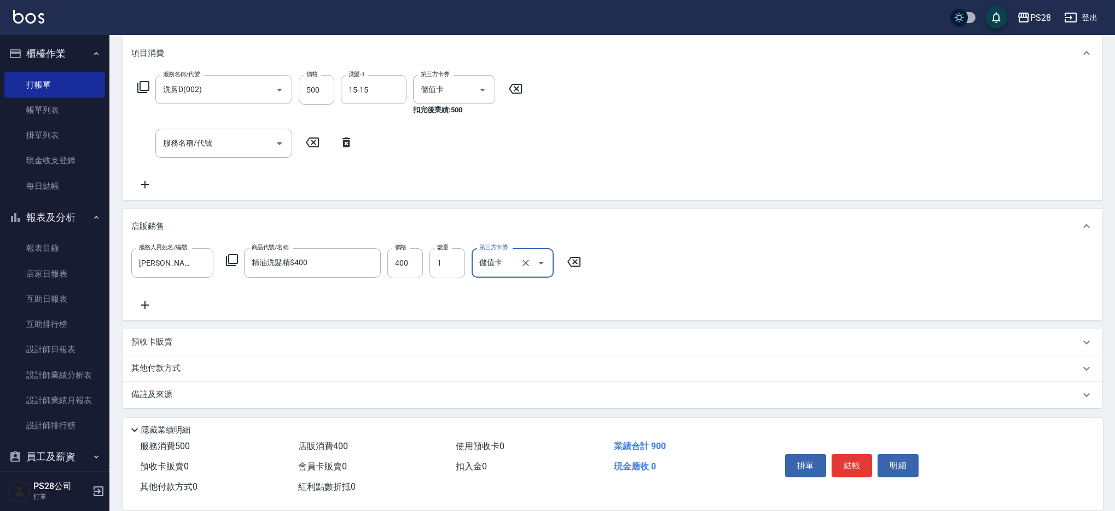
scroll to position [135, 0]
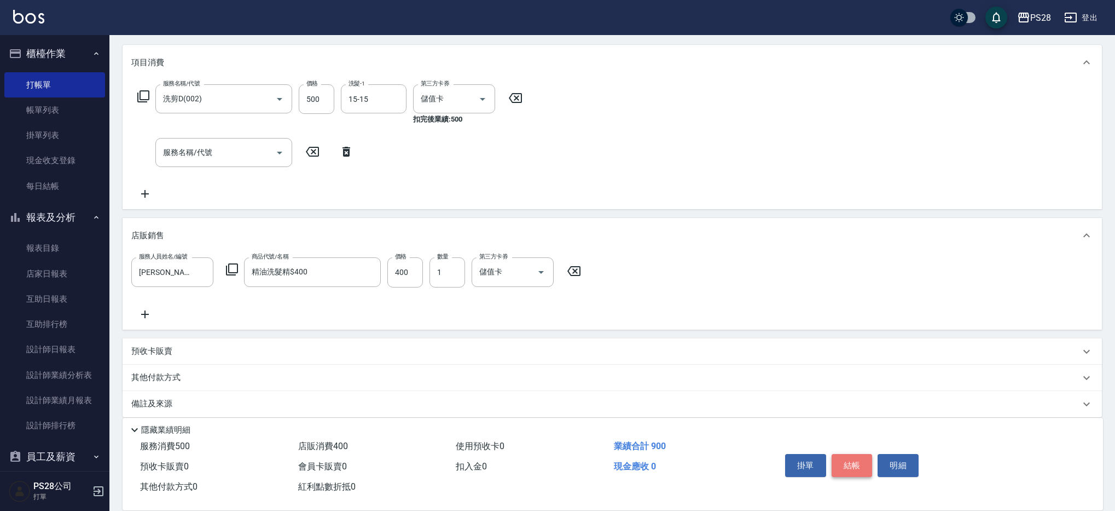
click at [842, 463] on button "結帳" at bounding box center [852, 465] width 41 height 23
type input "2025/09/10 20:32"
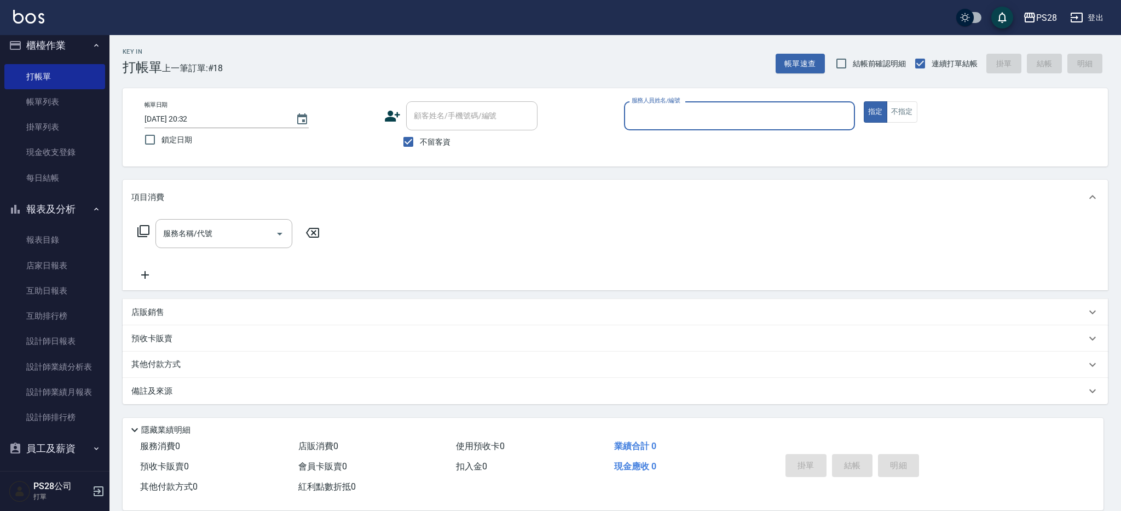
scroll to position [6, 0]
click at [220, 308] on div "店販銷售" at bounding box center [608, 311] width 954 height 11
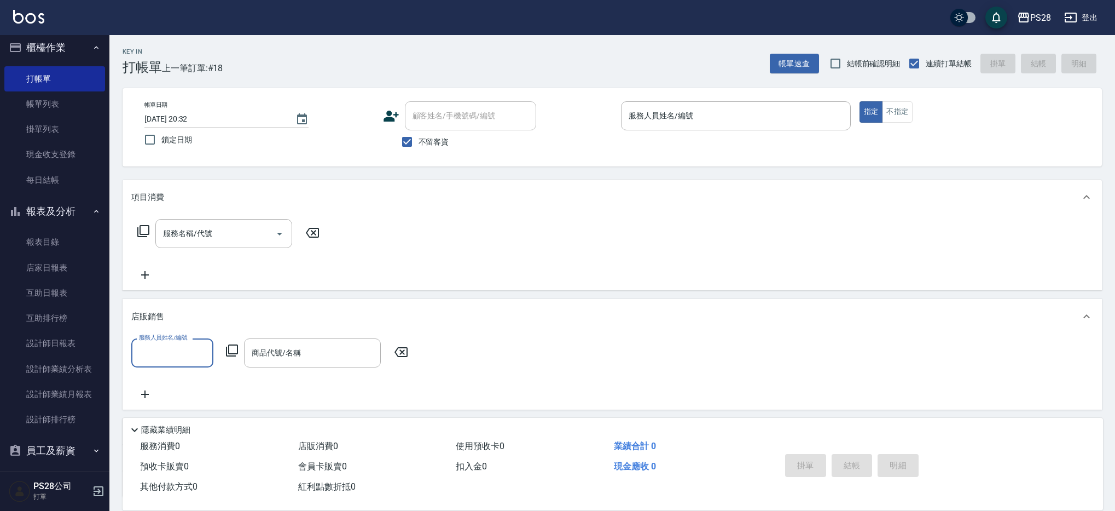
scroll to position [0, 0]
click at [294, 353] on input "商品代號/名稱" at bounding box center [312, 352] width 127 height 19
type input "3"
click at [253, 48] on div "Key In 打帳單 上一筆訂單:#18 帳單速查 結帳前確認明細 連續打單結帳 掛單 結帳 明細" at bounding box center [605, 55] width 993 height 40
click at [781, 58] on button "帳單速查" at bounding box center [794, 64] width 49 height 20
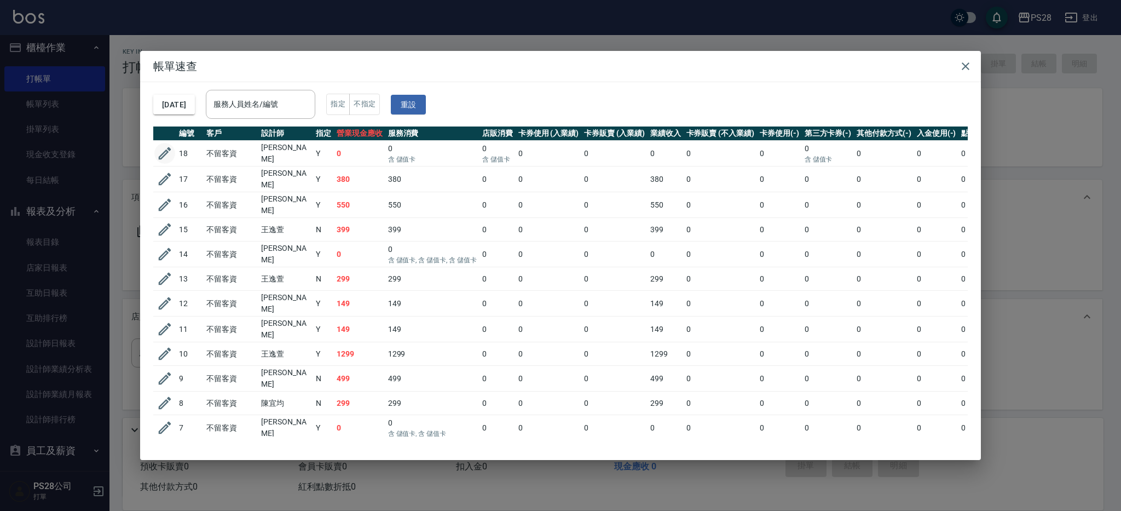
click at [161, 152] on icon "button" at bounding box center [164, 153] width 16 height 16
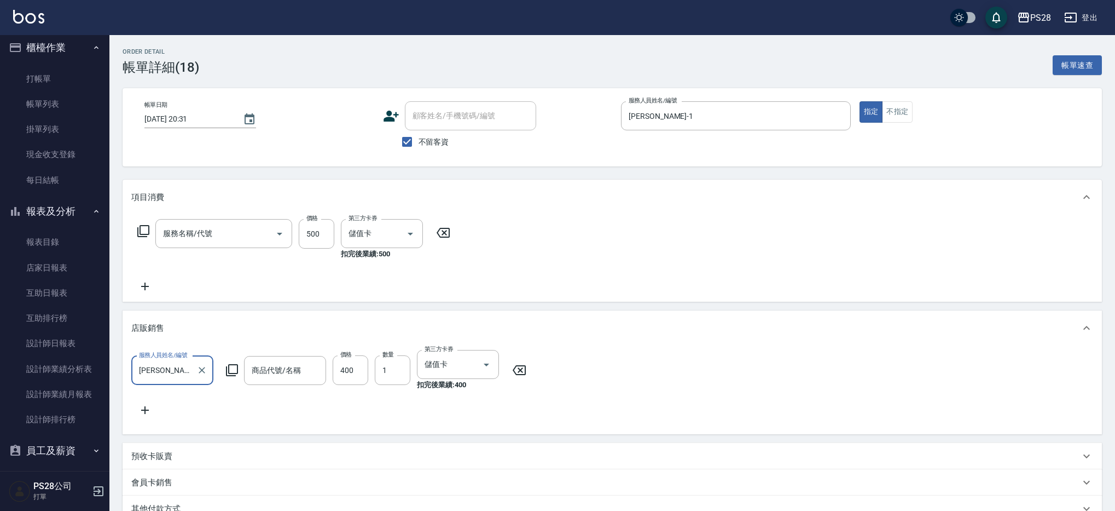
type input "2025/09/10 20:31"
checkbox input "true"
type input "SAM-1"
type input "洗剪D(002)"
type input "精油洗髮精$400"
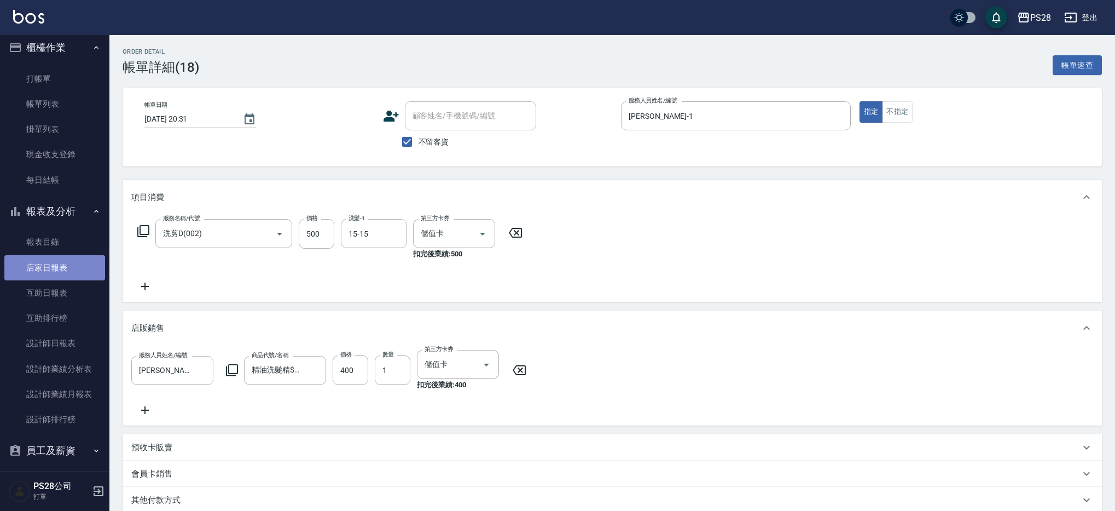
click at [63, 266] on link "店家日報表" at bounding box center [54, 267] width 101 height 25
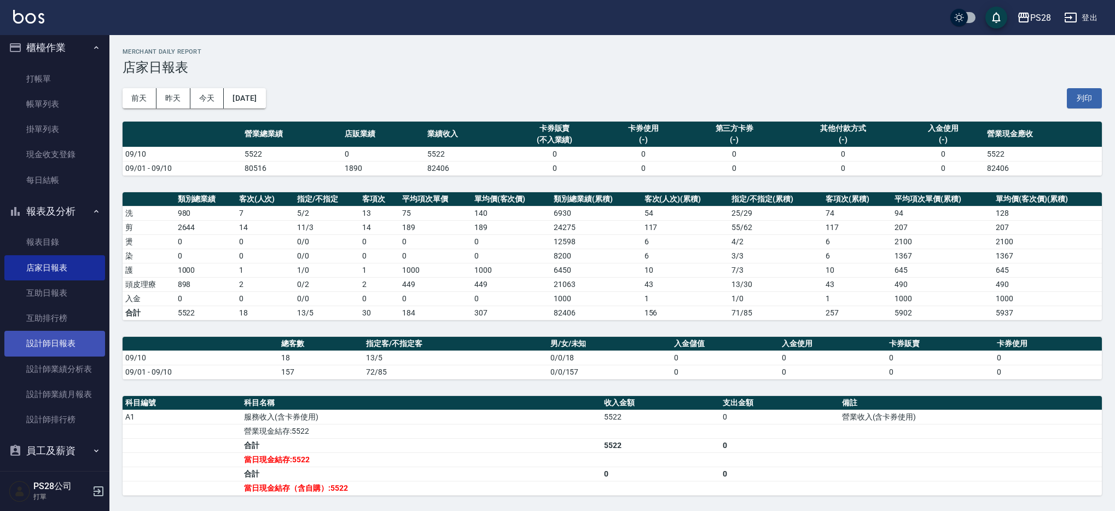
click at [53, 339] on link "設計師日報表" at bounding box center [54, 343] width 101 height 25
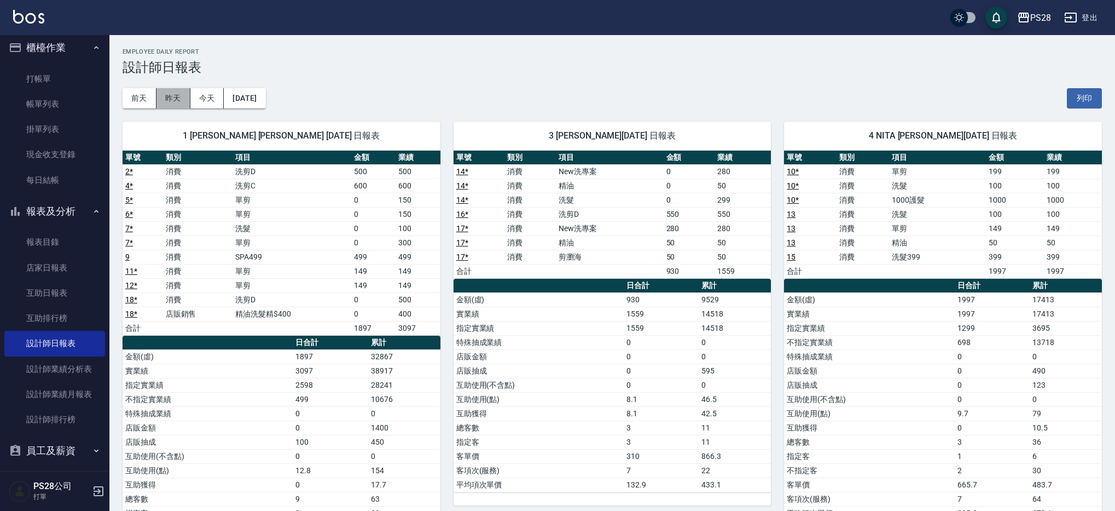
click at [178, 102] on button "昨天" at bounding box center [173, 98] width 34 height 20
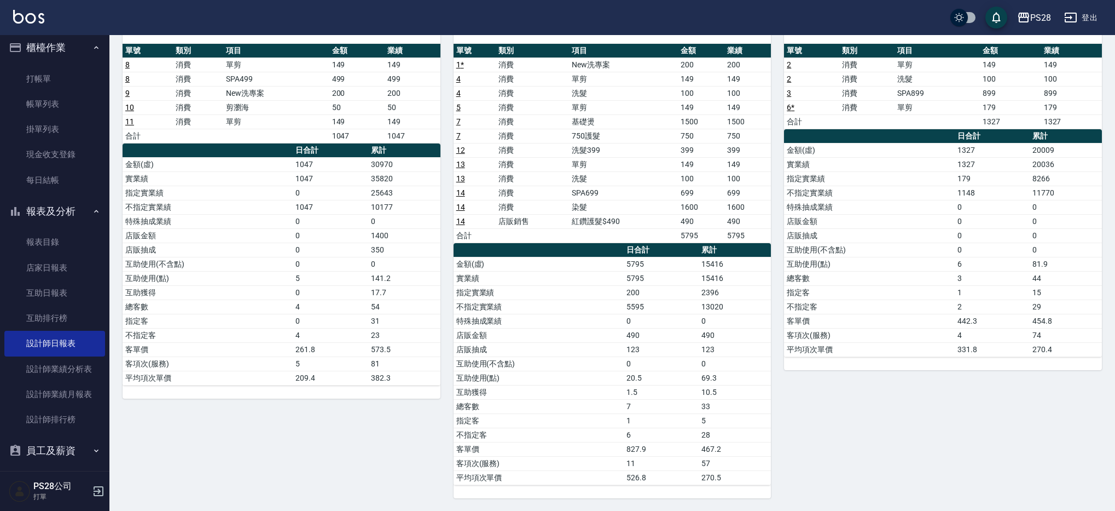
scroll to position [107, 0]
click at [59, 267] on link "店家日報表" at bounding box center [54, 267] width 101 height 25
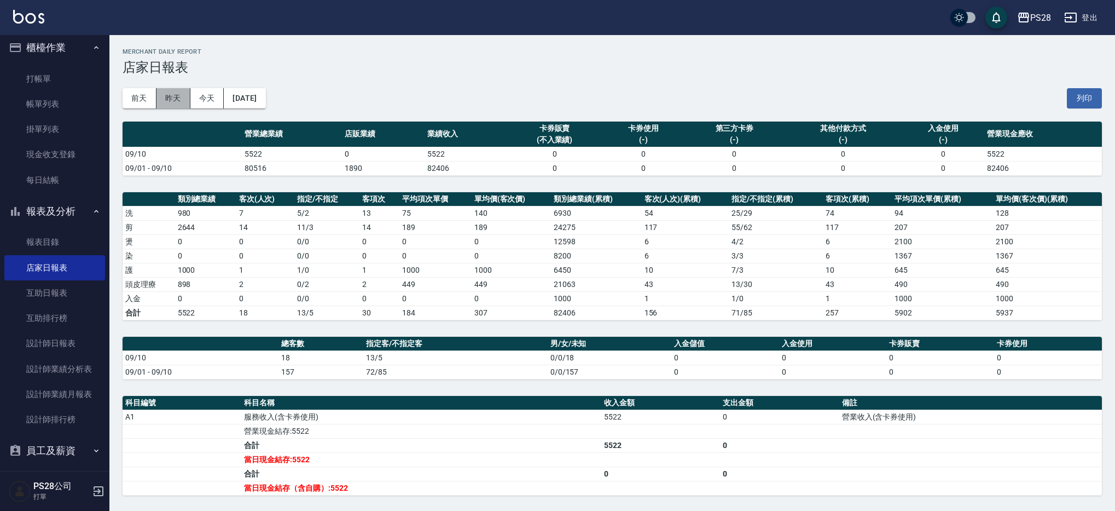
click at [164, 97] on button "昨天" at bounding box center [173, 98] width 34 height 20
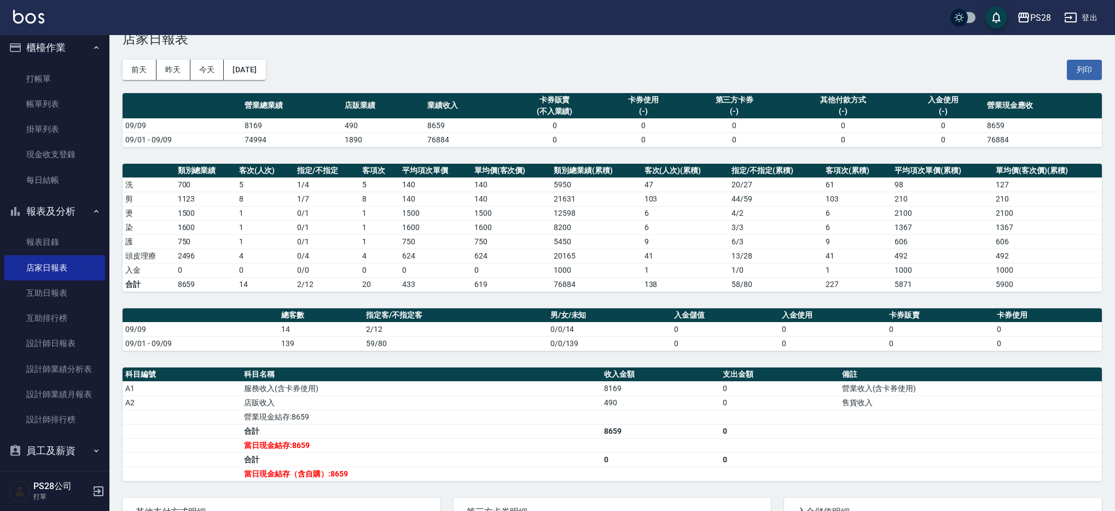
scroll to position [30, 0]
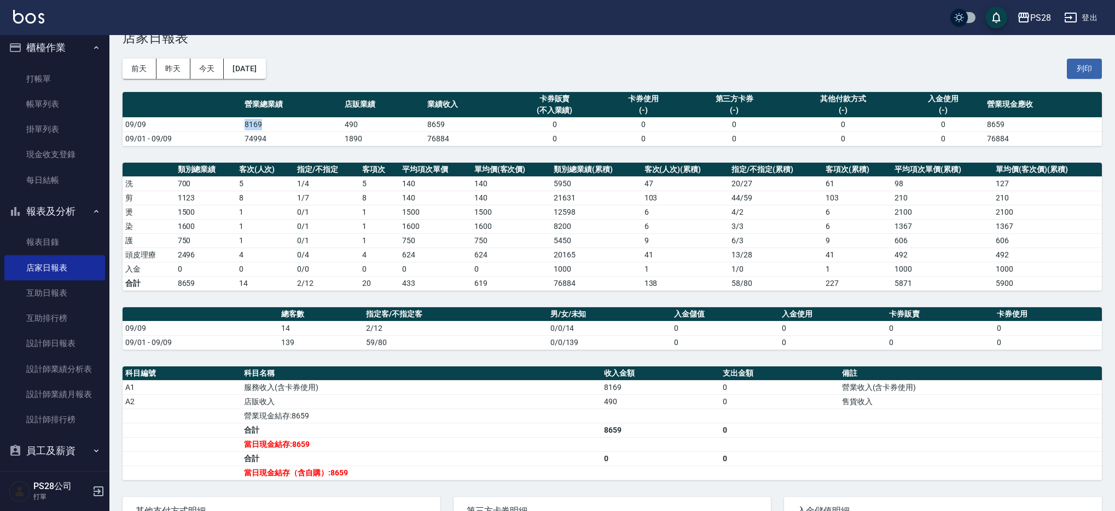
drag, startPoint x: 237, startPoint y: 123, endPoint x: 292, endPoint y: 126, distance: 54.8
click at [292, 126] on tr "09/09 8169 490 8659 0 0 0 0 0 8659" at bounding box center [612, 124] width 979 height 14
click at [291, 126] on td "8169" at bounding box center [292, 124] width 100 height 14
click at [281, 127] on td "8169" at bounding box center [292, 124] width 100 height 14
drag, startPoint x: 281, startPoint y: 127, endPoint x: 218, endPoint y: 120, distance: 63.8
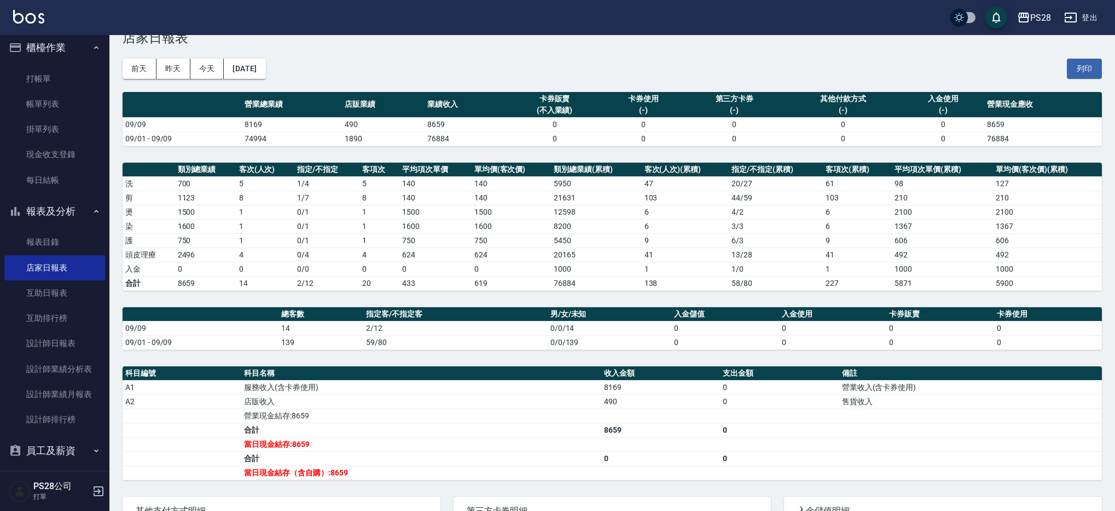
click at [281, 127] on td "8169" at bounding box center [292, 124] width 100 height 14
drag, startPoint x: 219, startPoint y: 120, endPoint x: 260, endPoint y: 120, distance: 40.5
click at [260, 120] on tr "09/09 8169 490 8659 0 0 0 0 0 8659" at bounding box center [612, 124] width 979 height 14
drag, startPoint x: 331, startPoint y: 121, endPoint x: 385, endPoint y: 122, distance: 54.2
click at [385, 122] on tr "09/09 8169 490 8659 0 0 0 0 0 8659" at bounding box center [612, 124] width 979 height 14
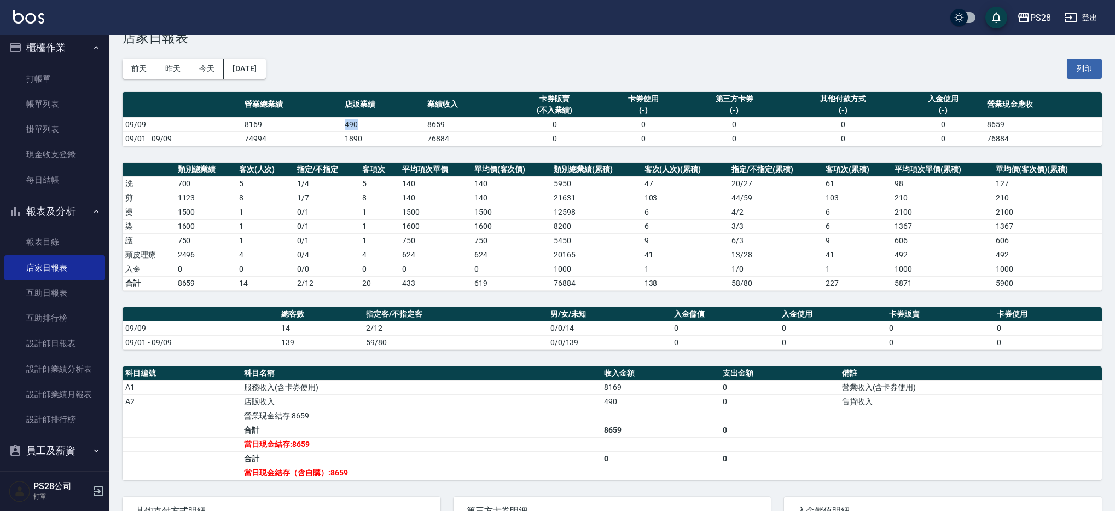
click at [383, 123] on td "490" at bounding box center [383, 124] width 83 height 14
drag, startPoint x: 244, startPoint y: 330, endPoint x: 337, endPoint y: 329, distance: 92.5
click at [337, 329] on tr "09/09 14 2/12 0/0/14 0 0 0 0" at bounding box center [612, 328] width 979 height 14
click at [367, 329] on td "2/12" at bounding box center [455, 328] width 184 height 14
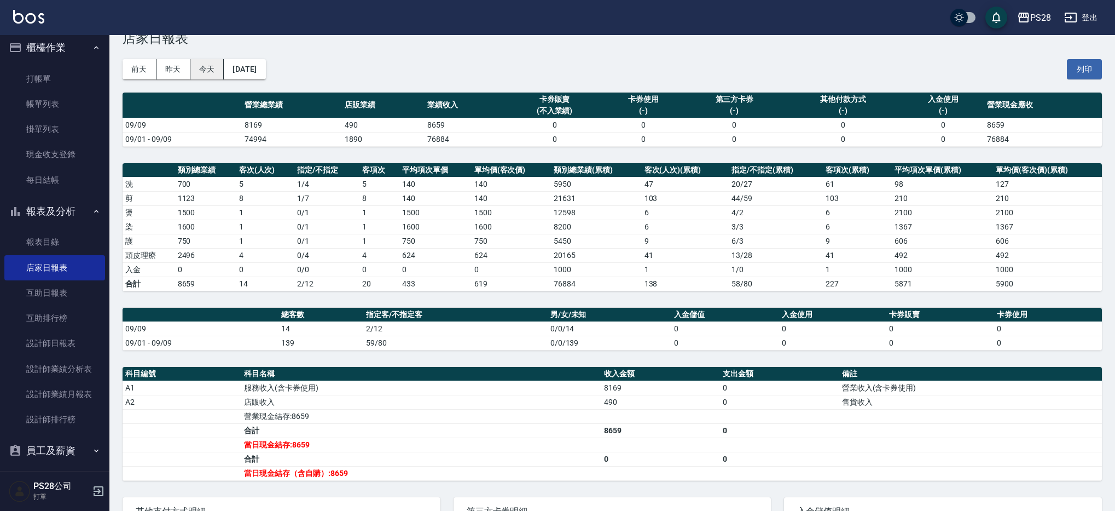
click at [209, 72] on button "今天" at bounding box center [207, 69] width 34 height 20
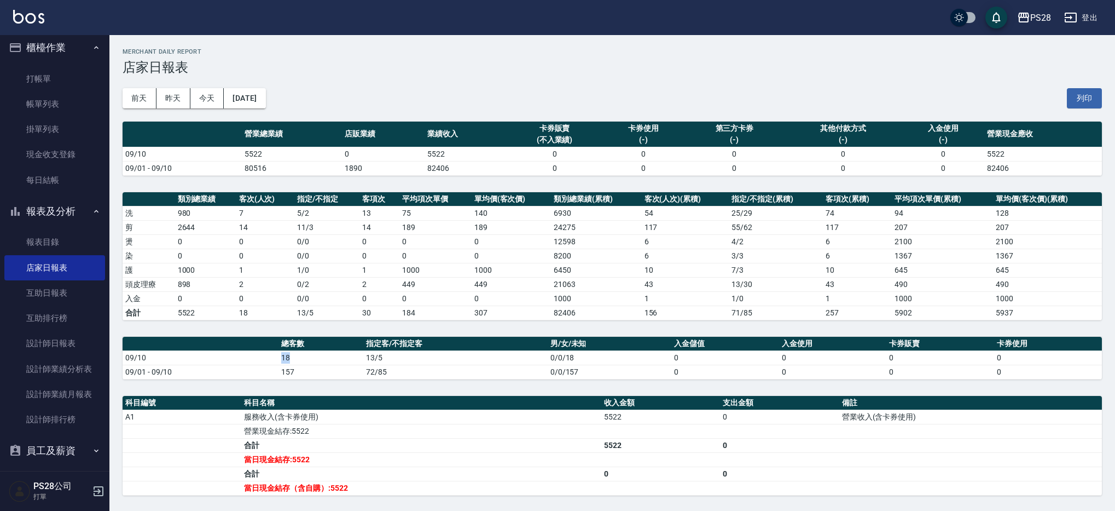
drag, startPoint x: 275, startPoint y: 360, endPoint x: 307, endPoint y: 355, distance: 32.7
click at [307, 355] on tr "09/10 18 13/5 0/0/18 0 0 0 0" at bounding box center [612, 357] width 979 height 14
click at [387, 361] on td "13/5" at bounding box center [455, 357] width 184 height 14
drag, startPoint x: 389, startPoint y: 359, endPoint x: 372, endPoint y: 359, distance: 17.0
click at [372, 359] on td "13/5" at bounding box center [455, 357] width 184 height 14
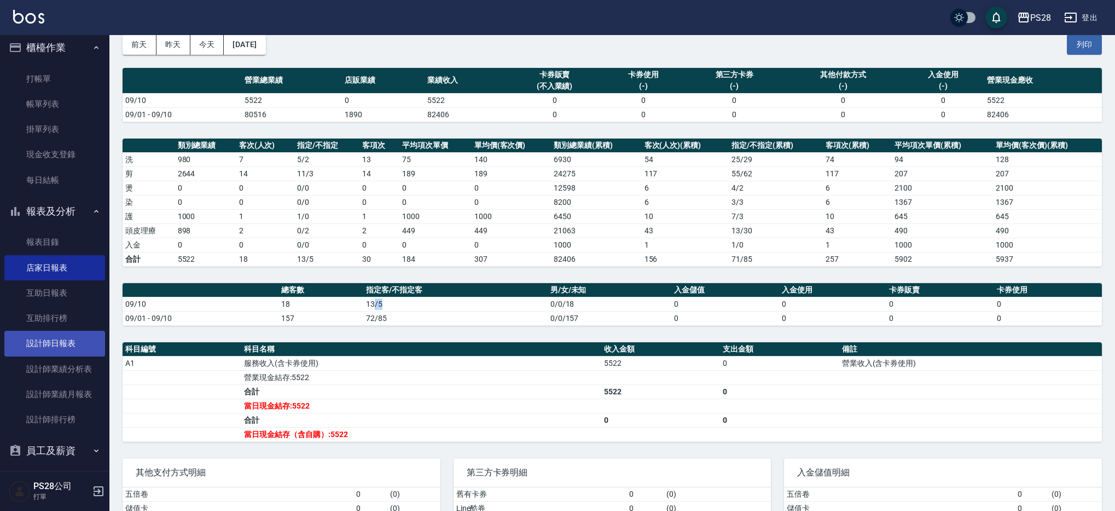
scroll to position [20, 0]
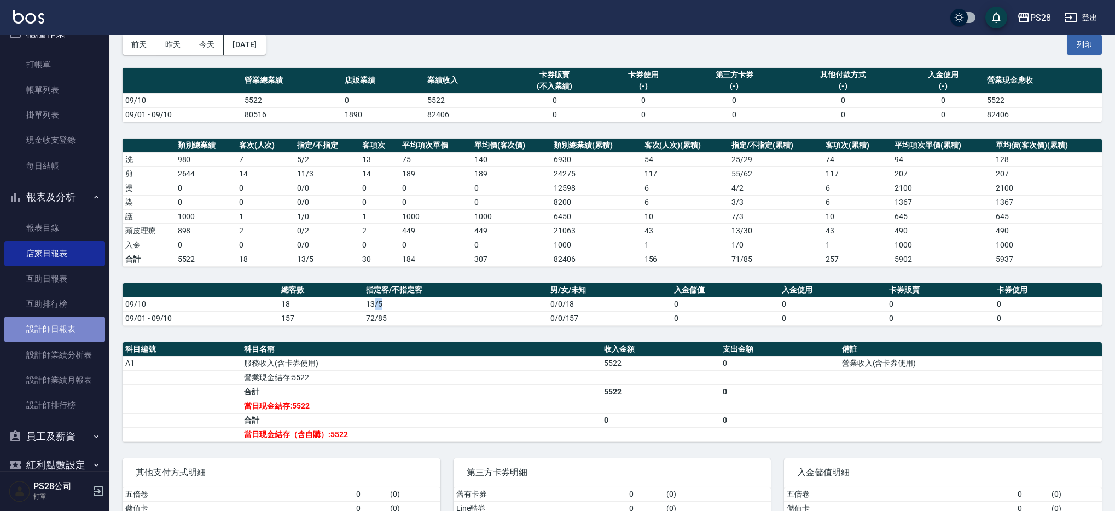
click at [76, 322] on link "設計師日報表" at bounding box center [54, 328] width 101 height 25
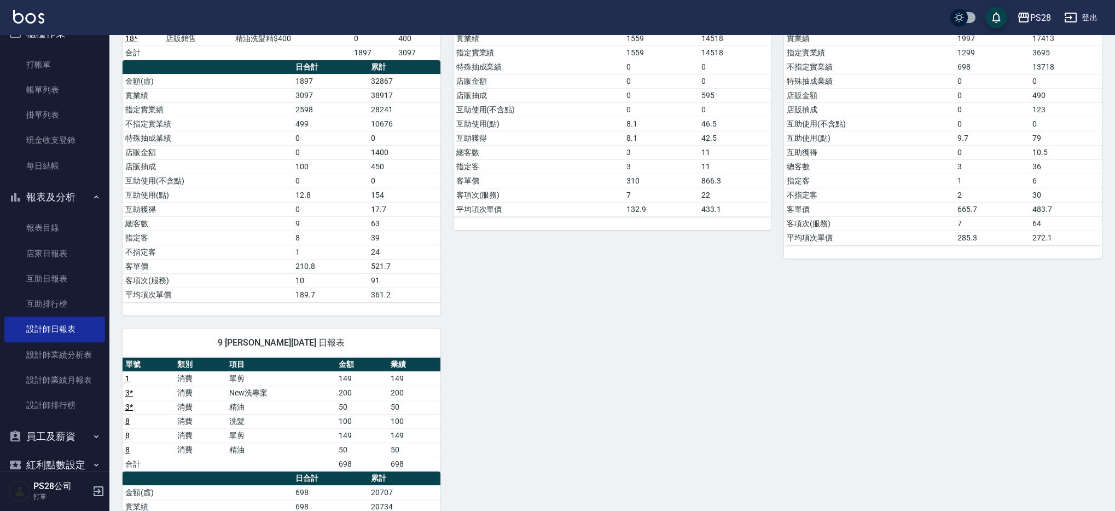
scroll to position [489, 0]
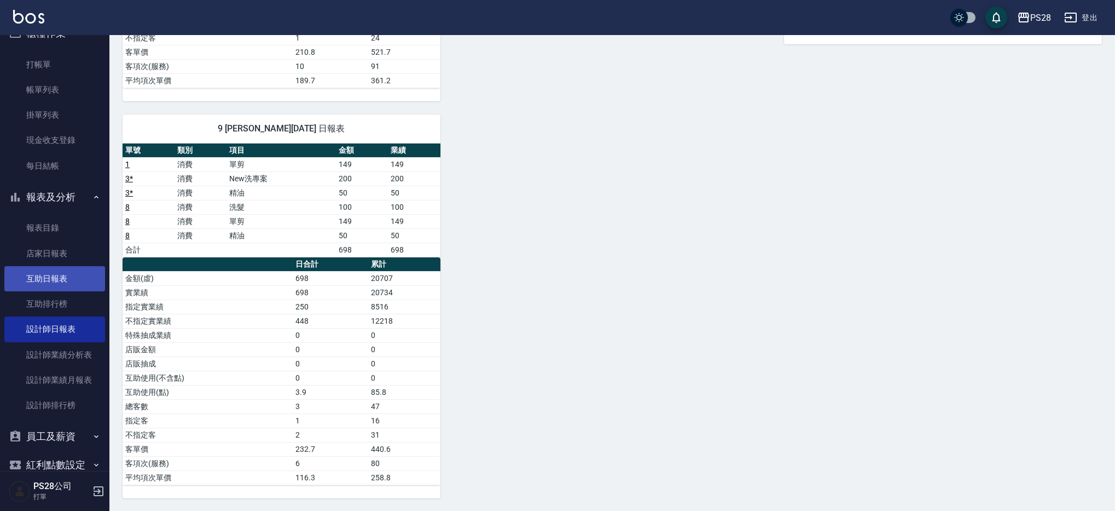
click at [33, 286] on link "互助日報表" at bounding box center [54, 278] width 101 height 25
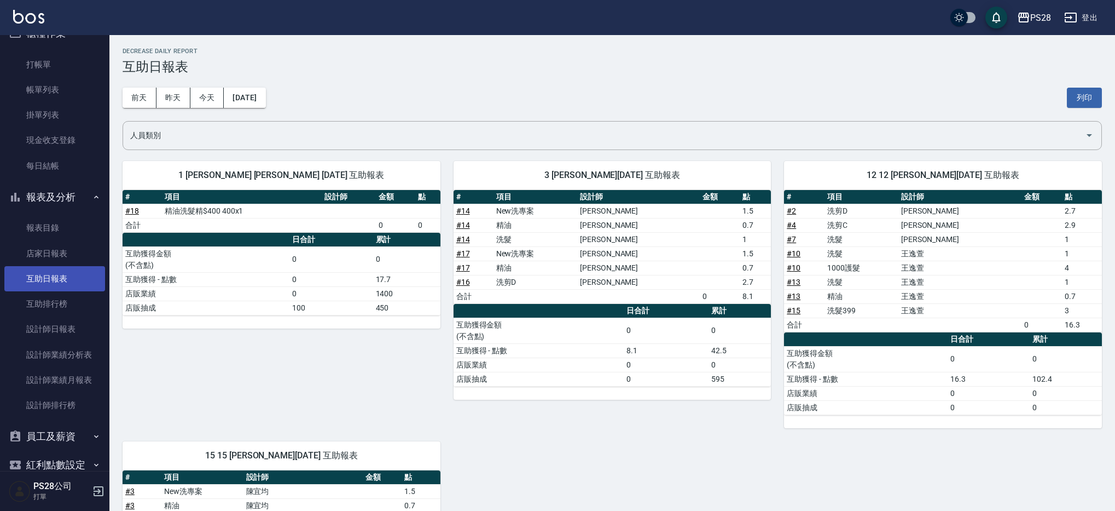
scroll to position [3, 0]
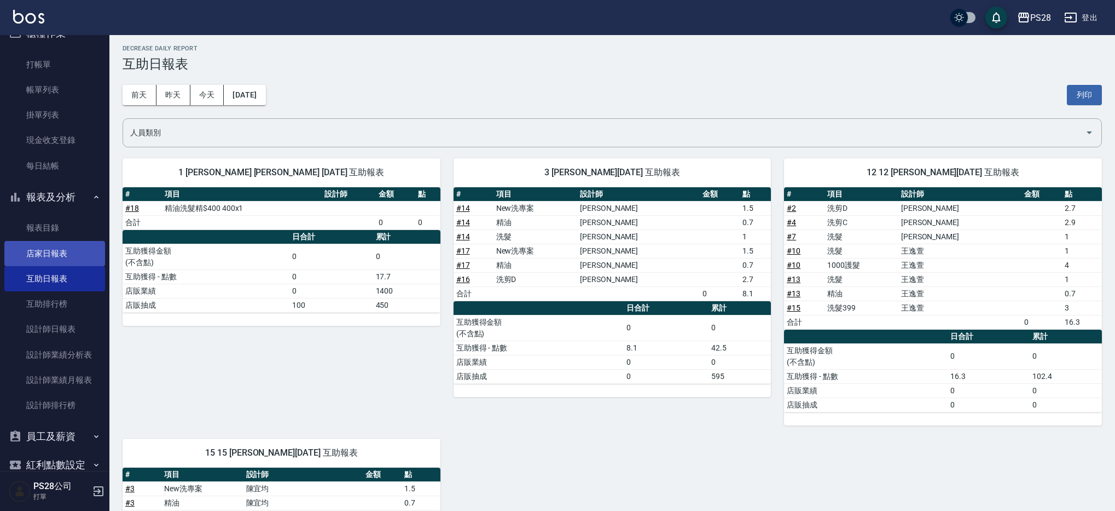
click at [44, 247] on link "店家日報表" at bounding box center [54, 253] width 101 height 25
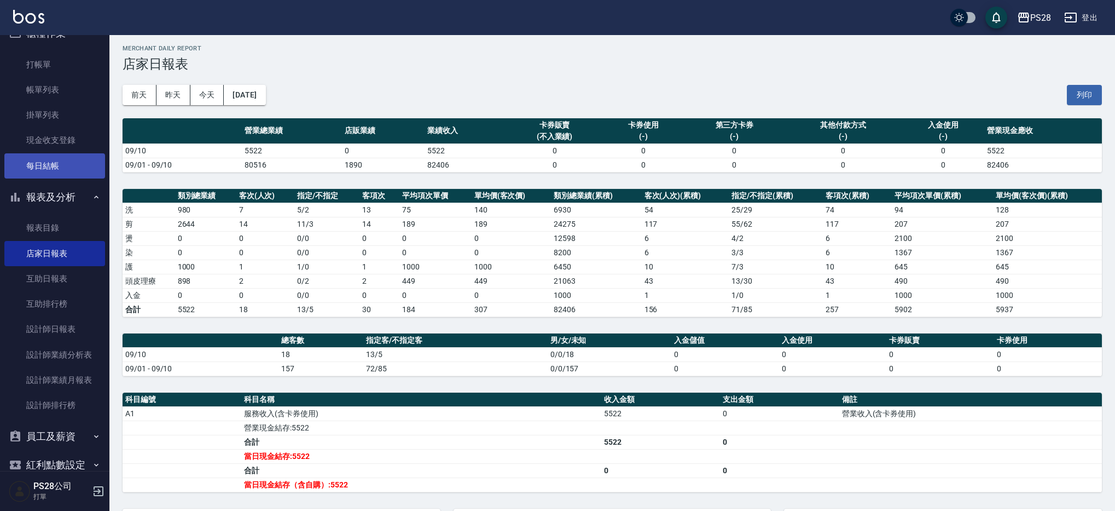
scroll to position [4, 0]
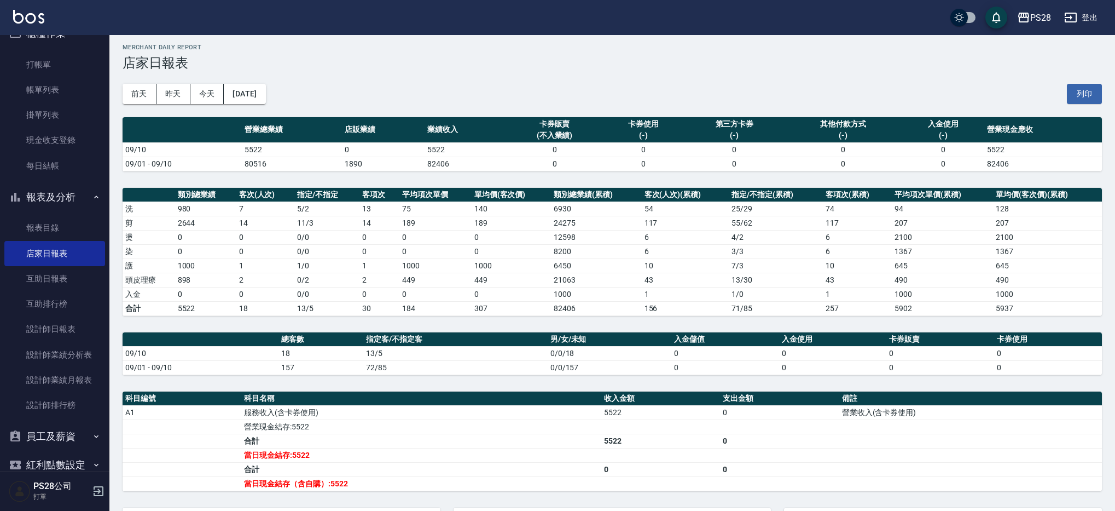
drag, startPoint x: 42, startPoint y: 81, endPoint x: 782, endPoint y: 280, distance: 767.2
click at [42, 81] on link "帳單列表" at bounding box center [54, 89] width 101 height 25
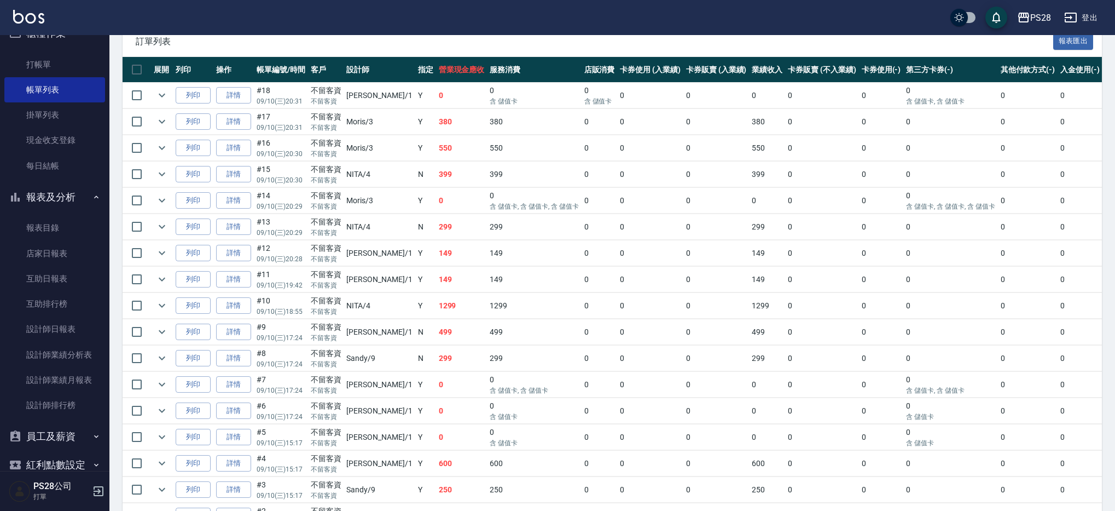
scroll to position [343, 0]
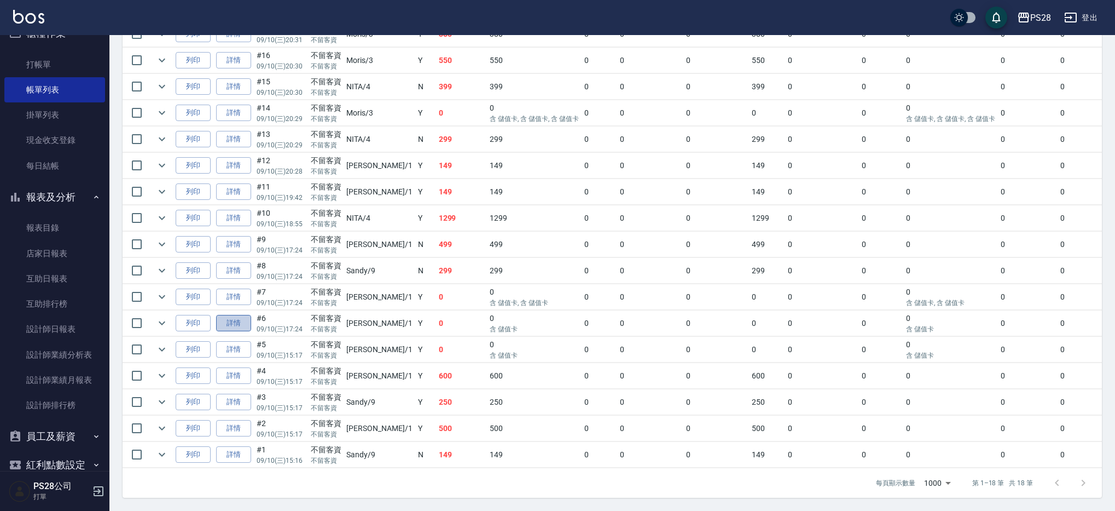
click at [230, 315] on link "詳情" at bounding box center [233, 323] width 35 height 17
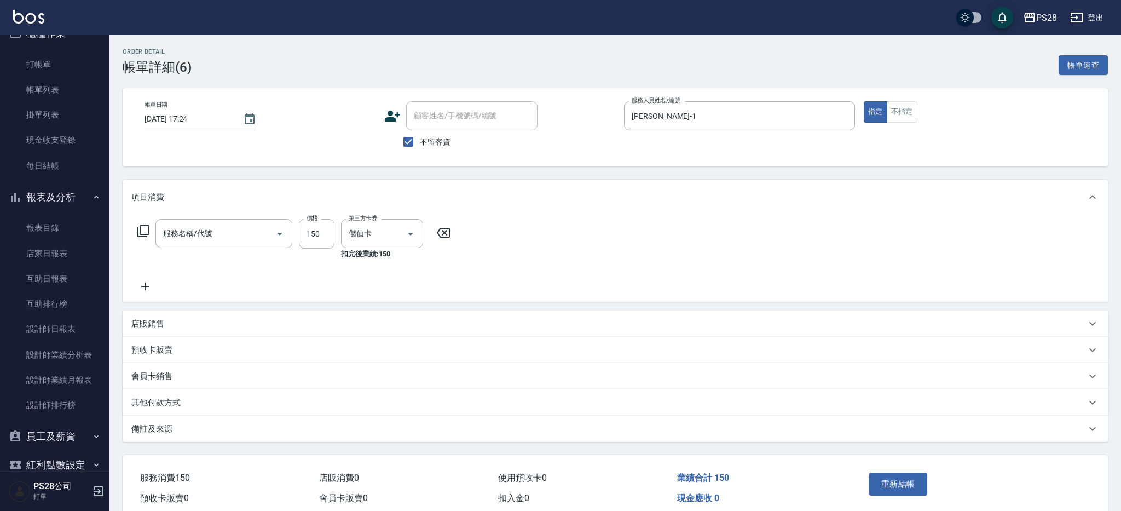
type input "2025/09/10 17:24"
checkbox input "true"
type input "SAM-1"
type input "單剪(250)"
click at [326, 233] on input "150" at bounding box center [317, 234] width 36 height 30
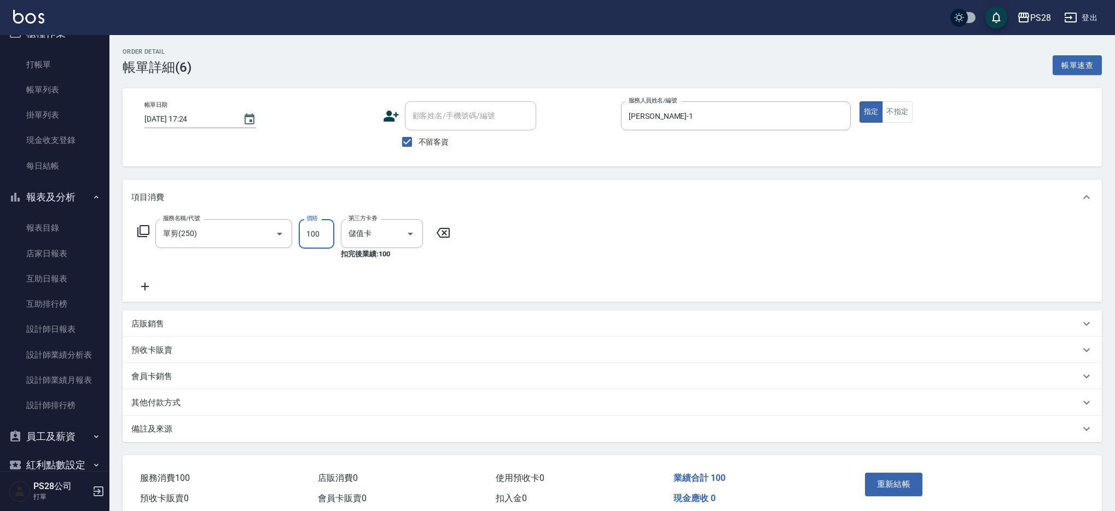
scroll to position [48, 0]
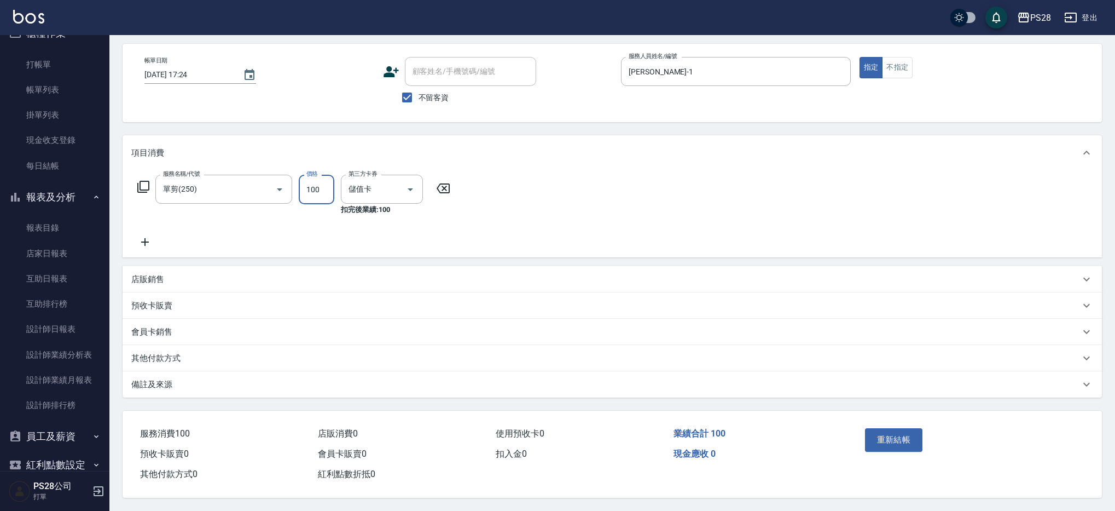
type input "100"
click at [655, 126] on div "Order detail 帳單詳細 (6) 帳單速查 帳單日期 2025/09/10 17:24 顧客姓名/手機號碼/編號 顧客姓名/手機號碼/編號 不留客資…" at bounding box center [612, 251] width 1006 height 520
click at [902, 435] on button "重新結帳" at bounding box center [894, 439] width 58 height 23
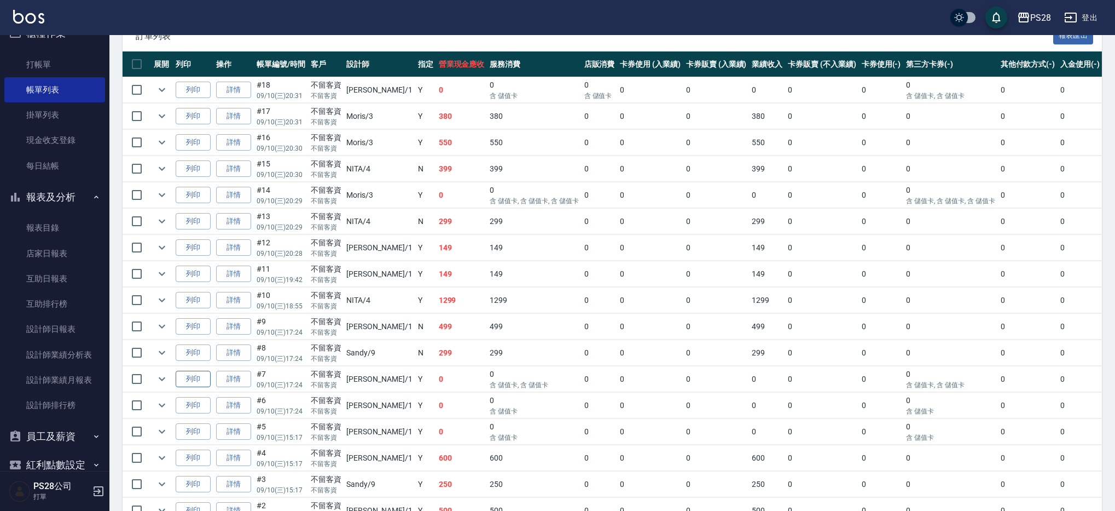
scroll to position [274, 0]
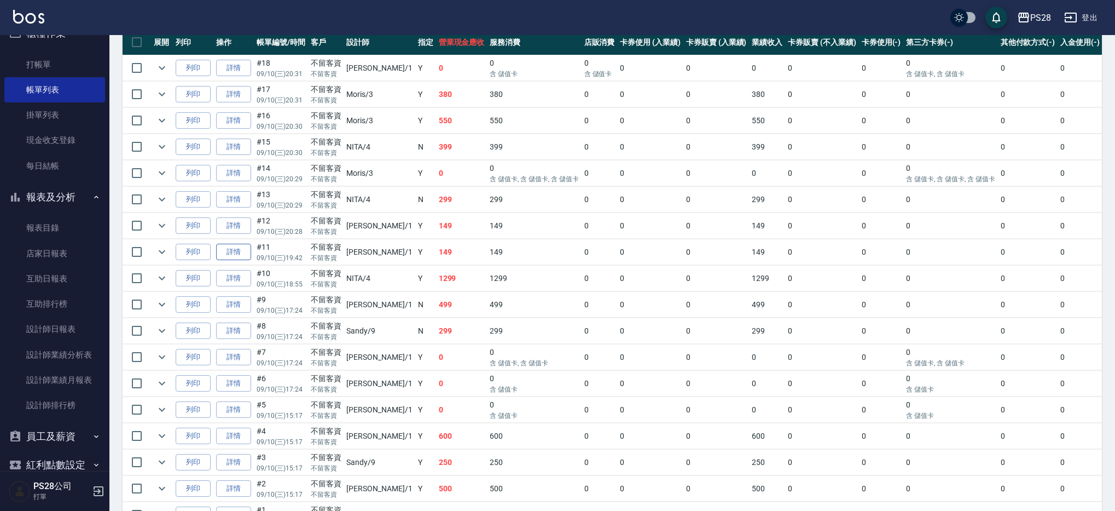
click at [241, 245] on link "詳情" at bounding box center [233, 252] width 35 height 17
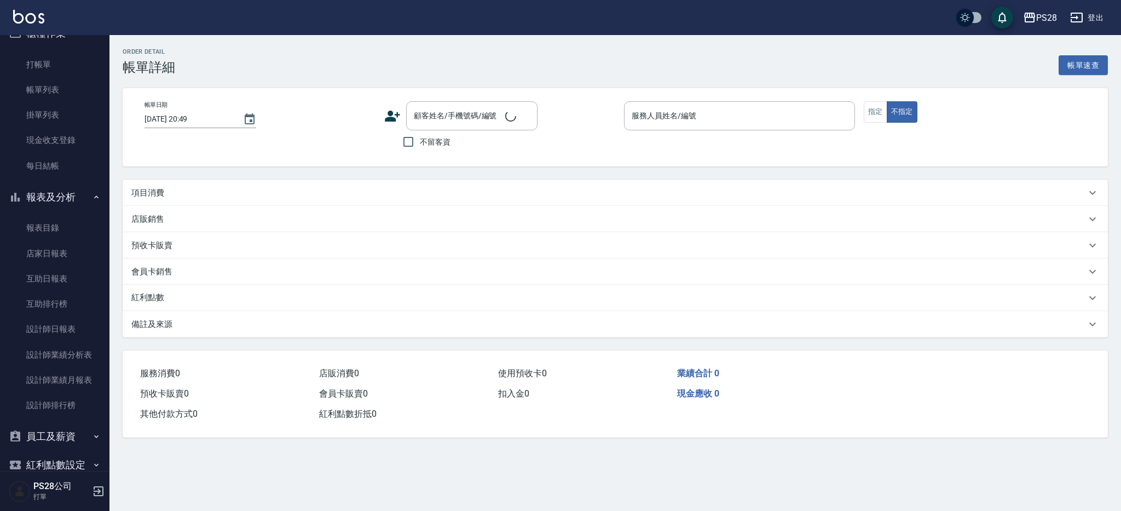
type input "2025/09/10 19:42"
checkbox input "true"
type input "SAM-1"
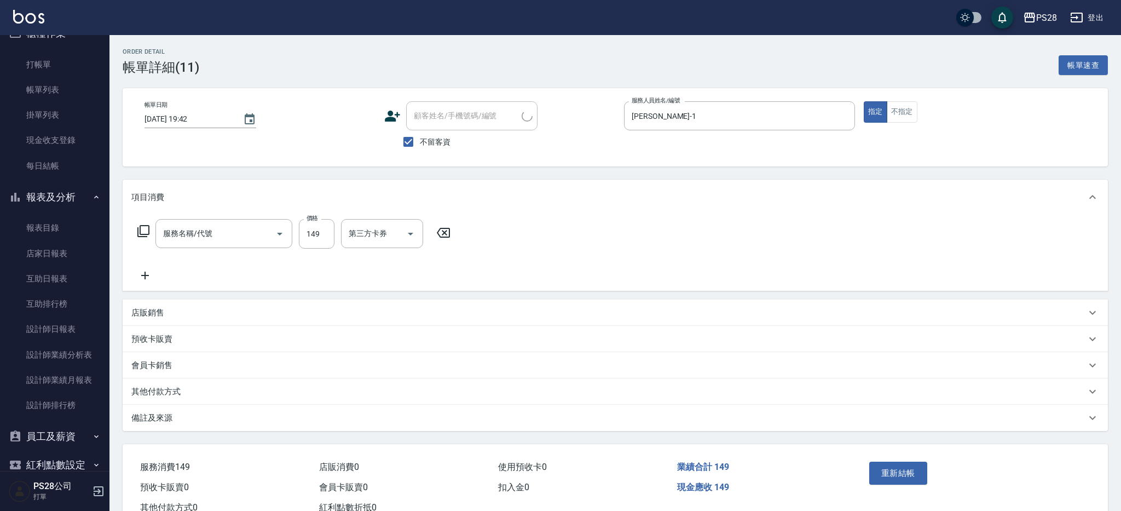
type input "單剪(250)"
click at [266, 236] on icon "Clear" at bounding box center [264, 233] width 7 height 7
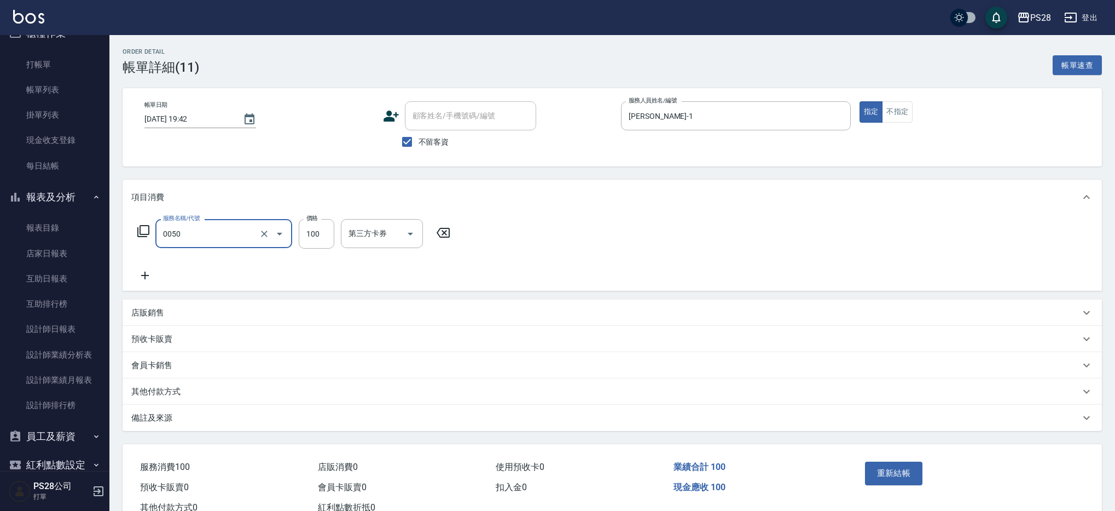
type input "剪瀏海(0050)"
type input "50"
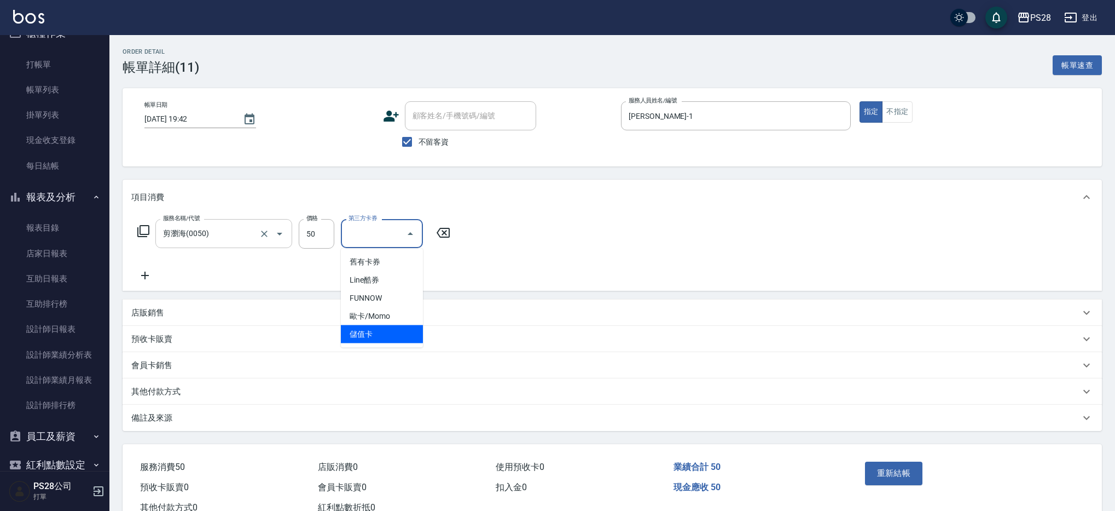
type input "儲值卡"
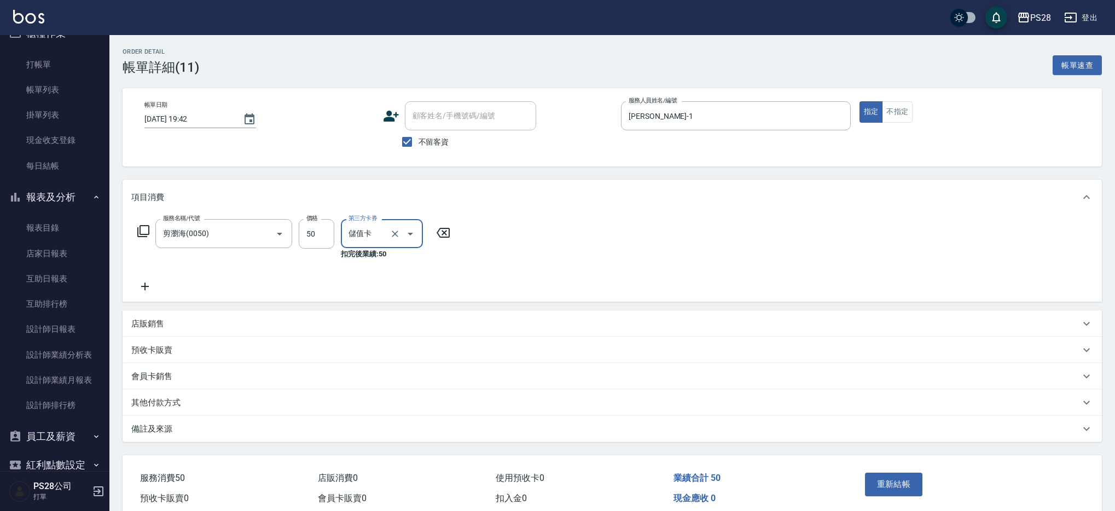
scroll to position [48, 0]
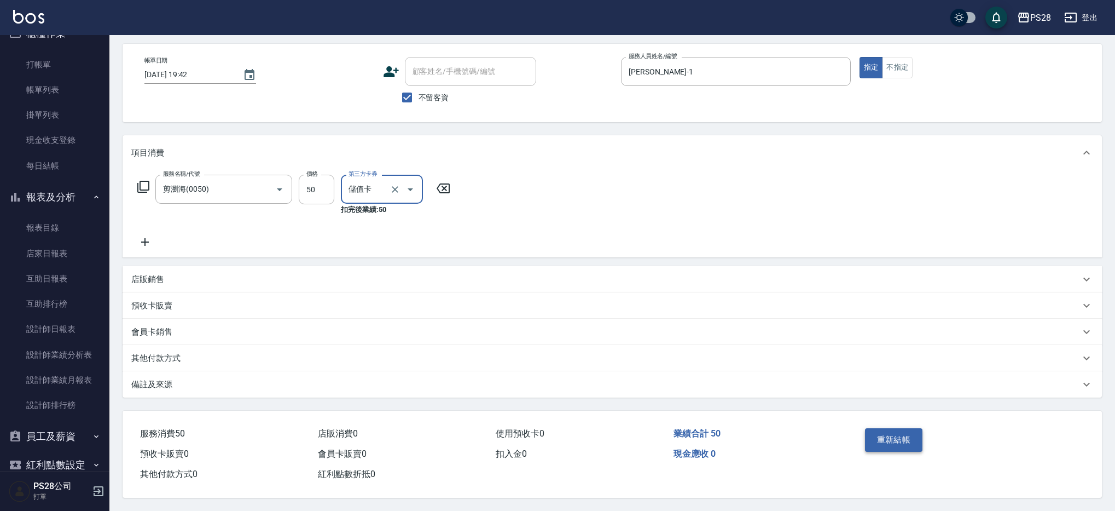
click at [872, 428] on button "重新結帳" at bounding box center [894, 439] width 58 height 23
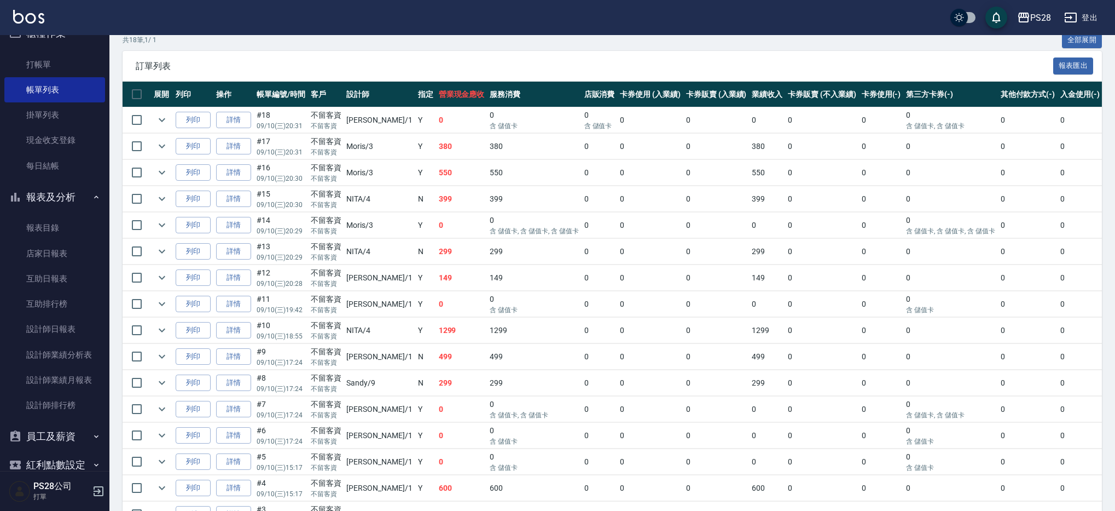
scroll to position [215, 0]
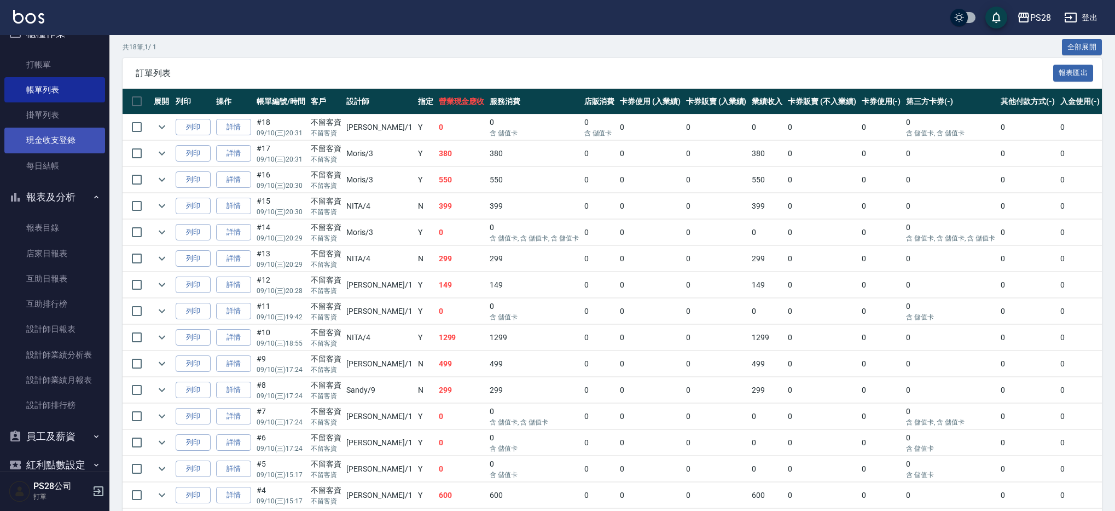
click at [54, 148] on link "現金收支登錄" at bounding box center [54, 139] width 101 height 25
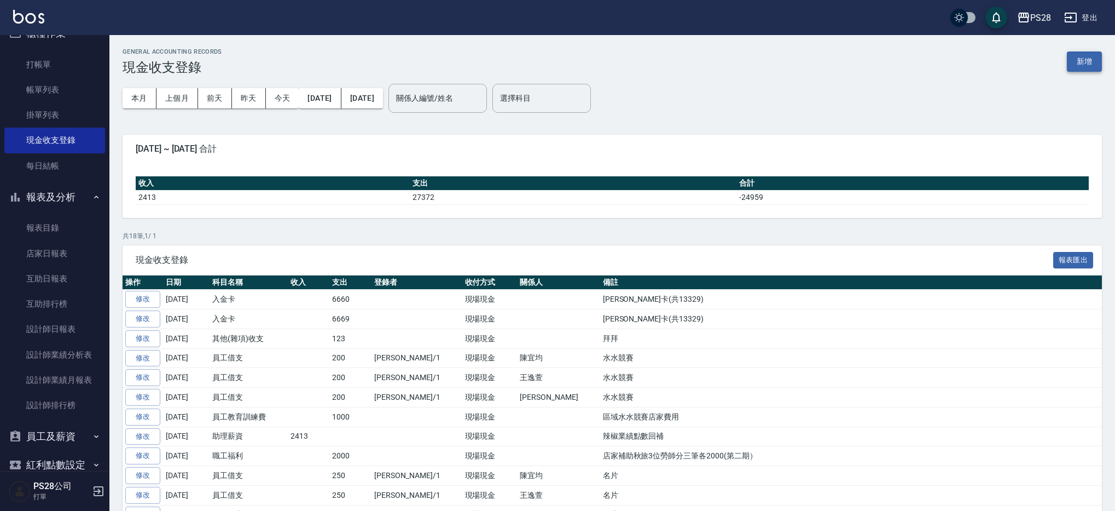
click at [1086, 65] on button "新增" at bounding box center [1084, 61] width 35 height 20
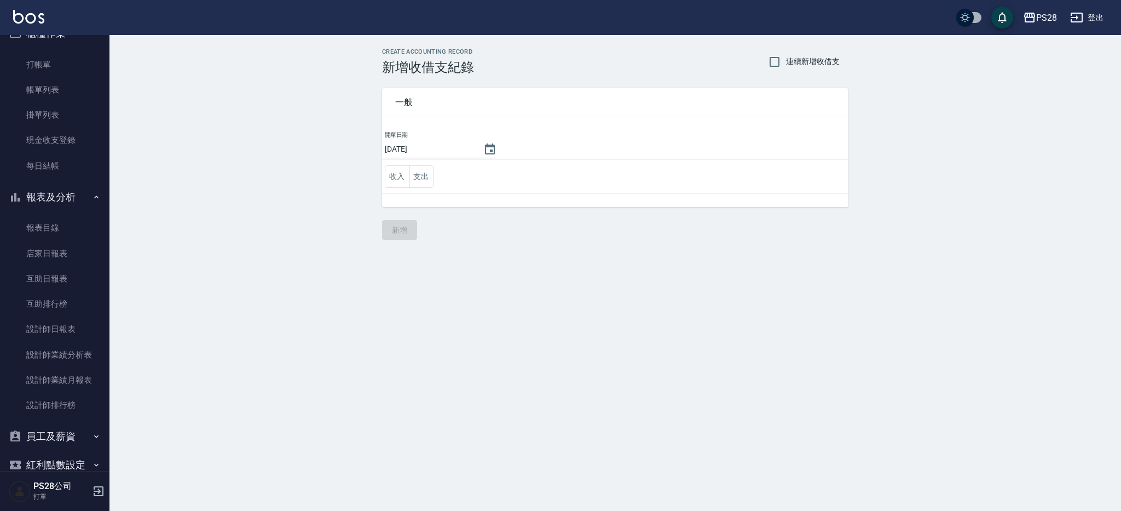
click at [430, 178] on button "支出" at bounding box center [421, 176] width 25 height 22
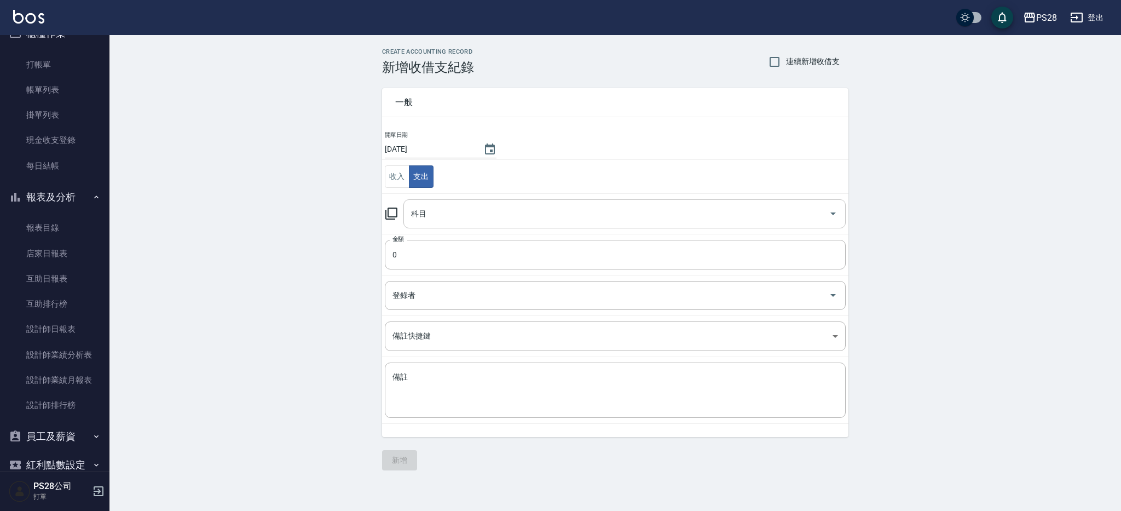
click at [460, 217] on input "科目" at bounding box center [616, 213] width 416 height 19
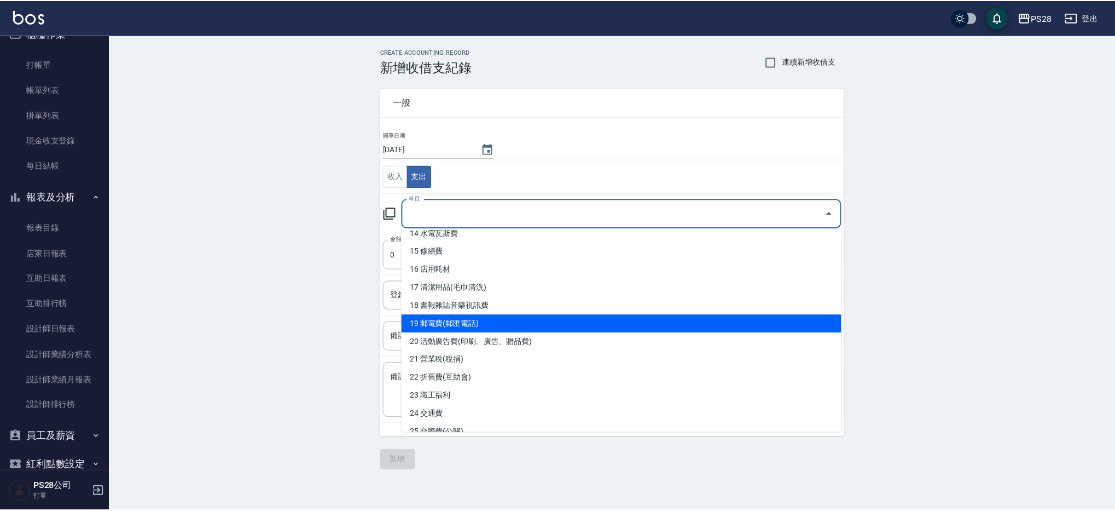
scroll to position [252, 0]
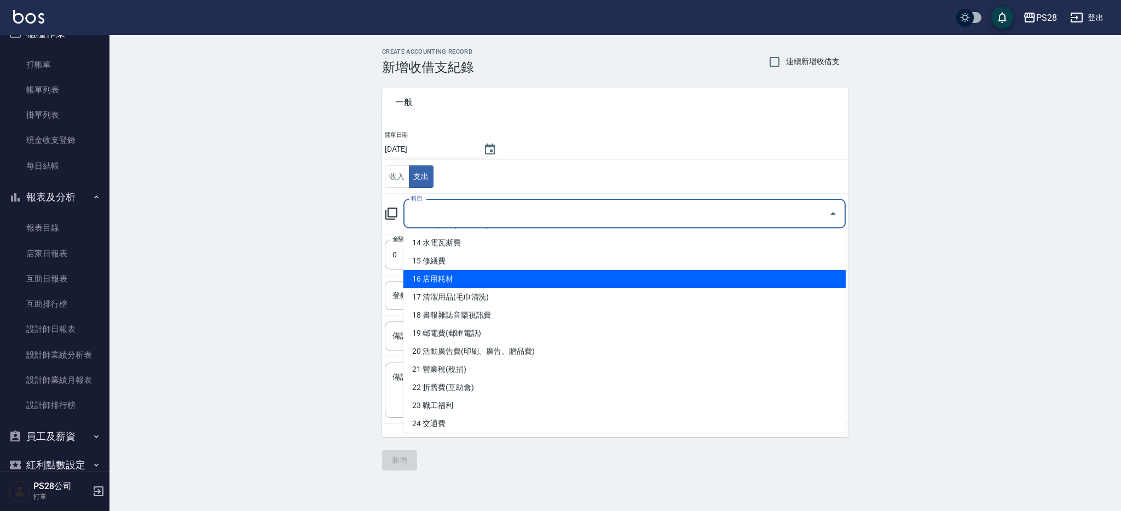
click at [494, 279] on li "16 店用耗材" at bounding box center [624, 279] width 442 height 18
type input "16 店用耗材"
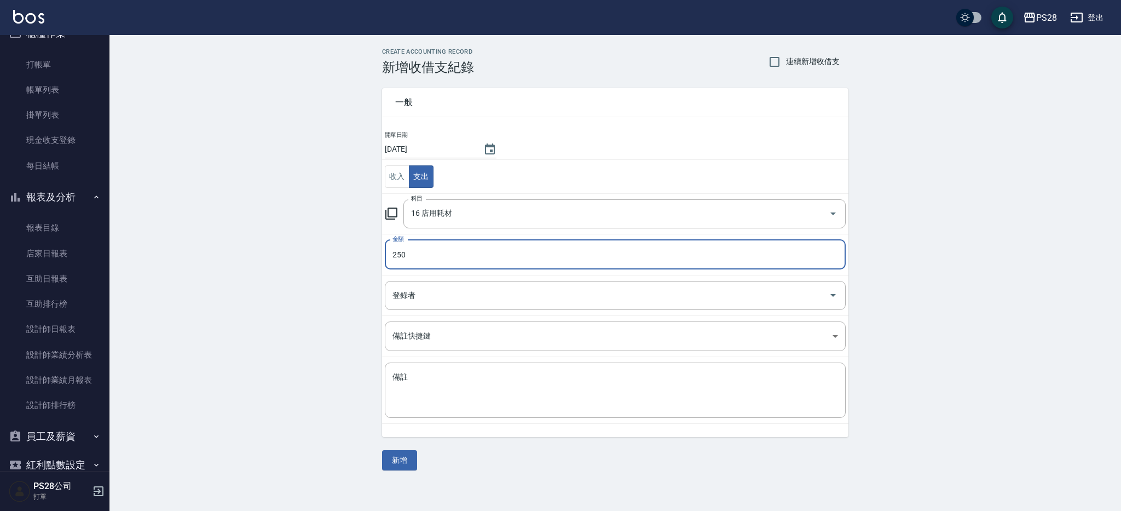
type input "250"
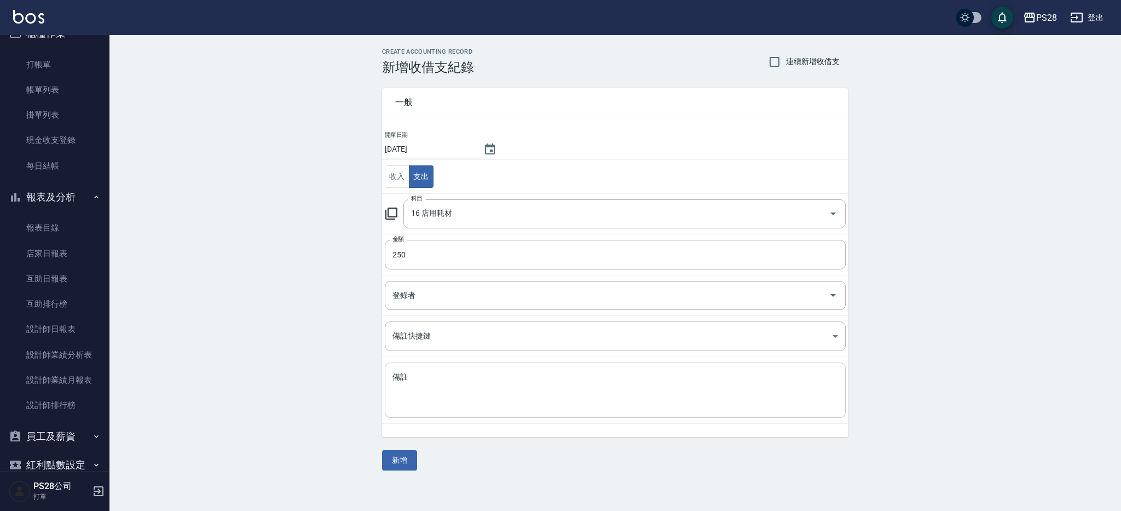
click at [490, 397] on textarea "備註" at bounding box center [614, 390] width 445 height 37
click at [520, 393] on textarea "備註" at bounding box center [614, 390] width 445 height 37
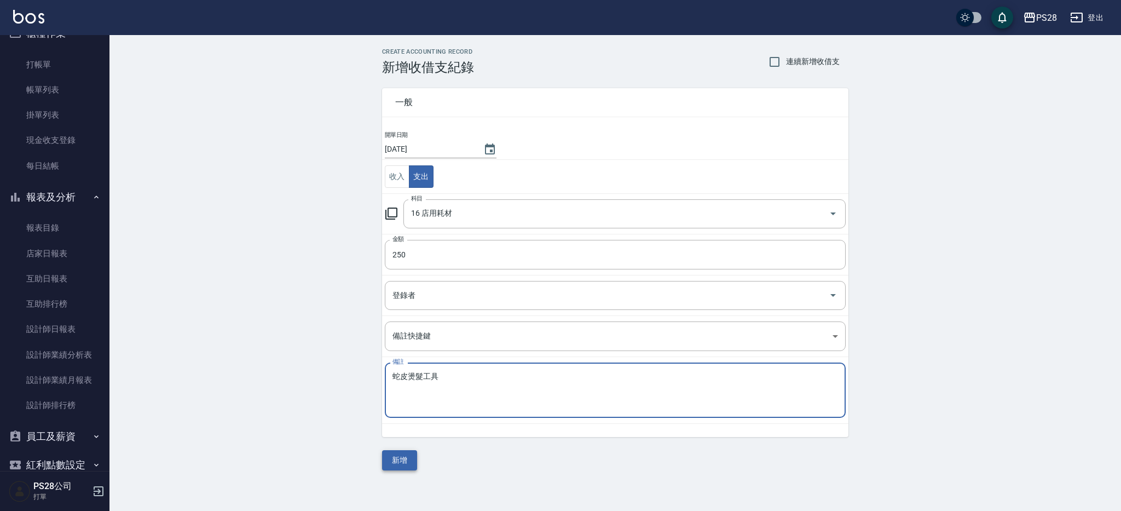
type textarea "蛇皮燙髮工具"
click at [400, 462] on button "新增" at bounding box center [399, 460] width 35 height 20
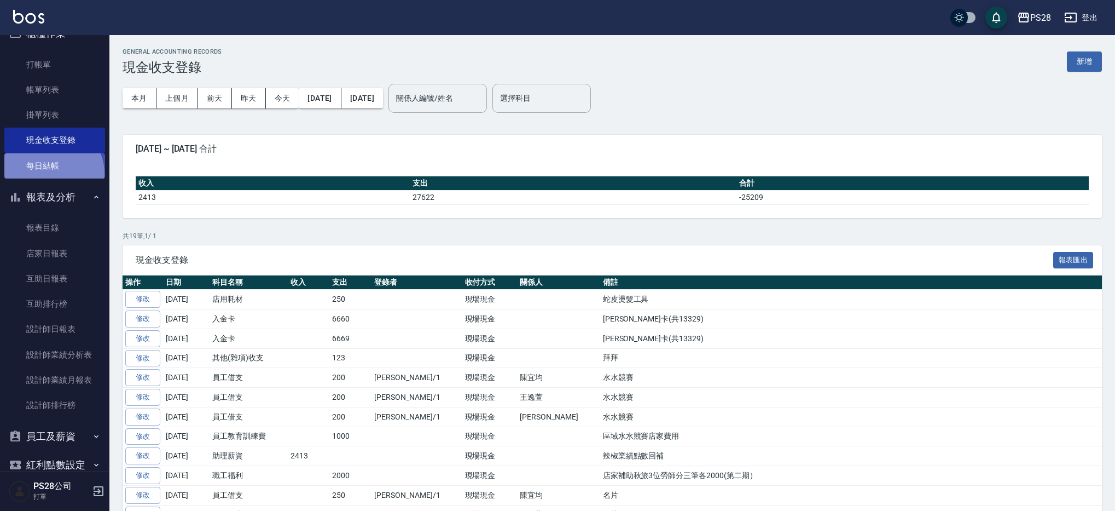
click at [51, 173] on link "每日結帳" at bounding box center [54, 165] width 101 height 25
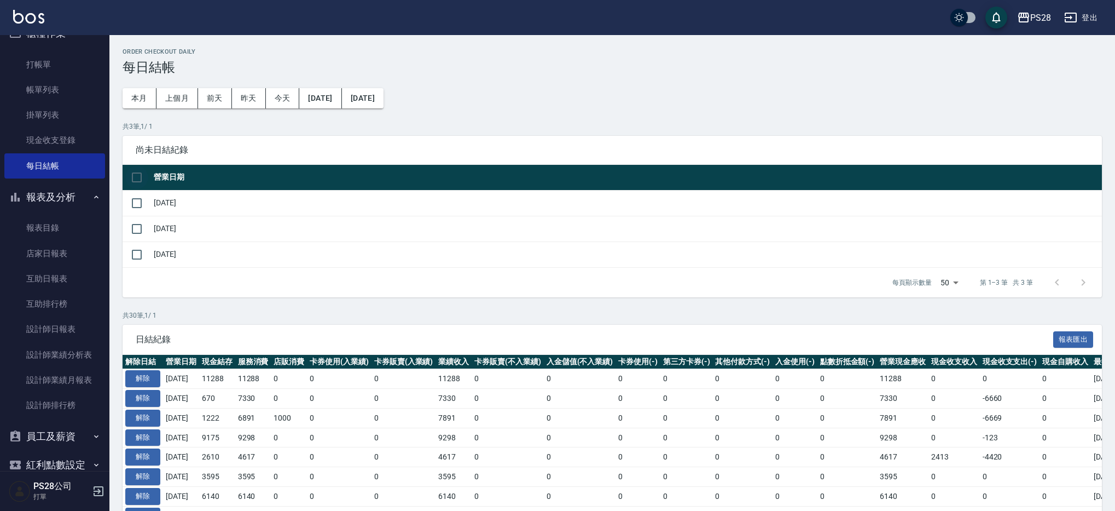
click at [141, 179] on input "checkbox" at bounding box center [136, 177] width 23 height 23
checkbox input "true"
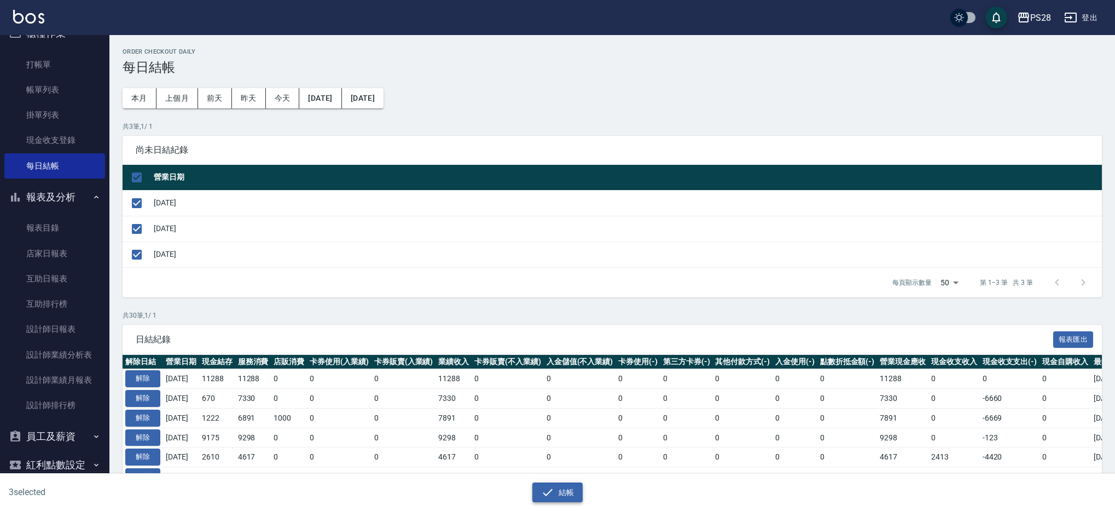
click at [557, 490] on button "結帳" at bounding box center [557, 492] width 51 height 20
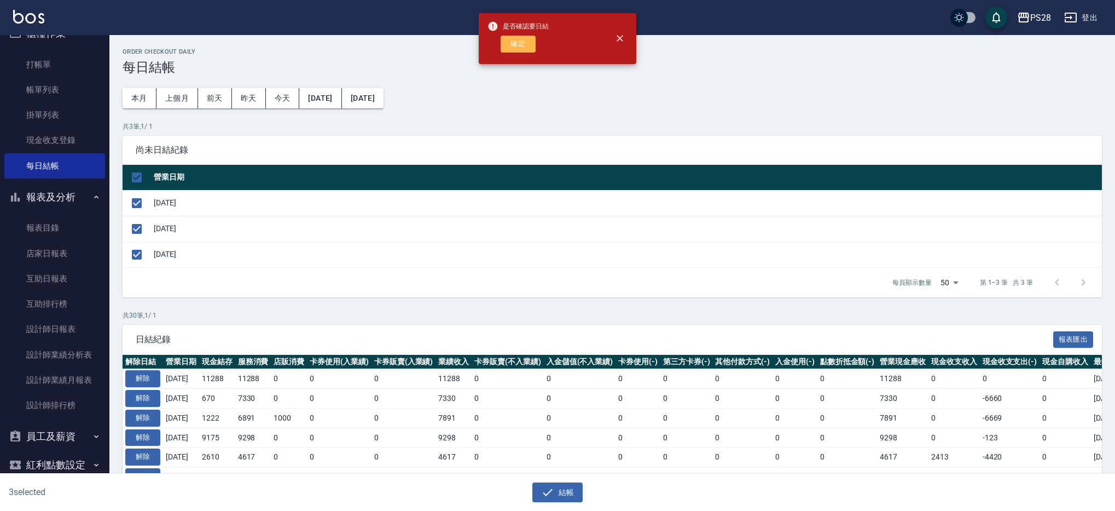
click at [523, 47] on button "確定" at bounding box center [518, 44] width 35 height 17
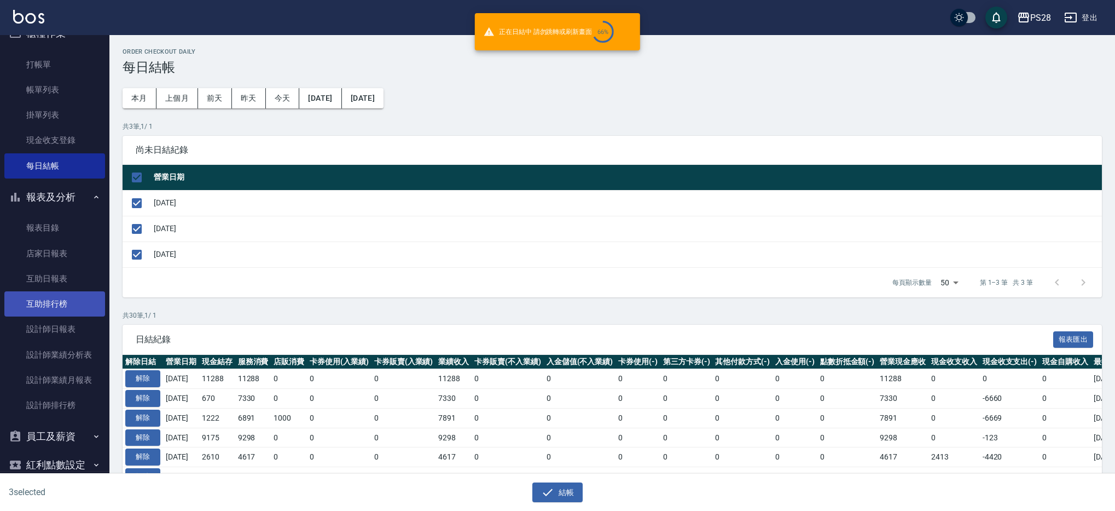
checkbox input "false"
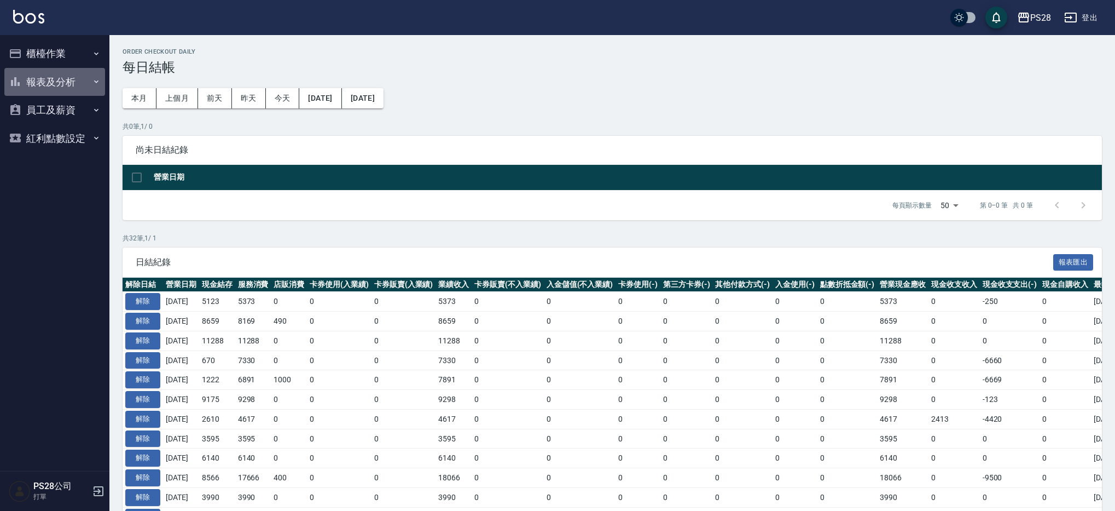
click at [67, 85] on button "報表及分析" at bounding box center [54, 82] width 101 height 28
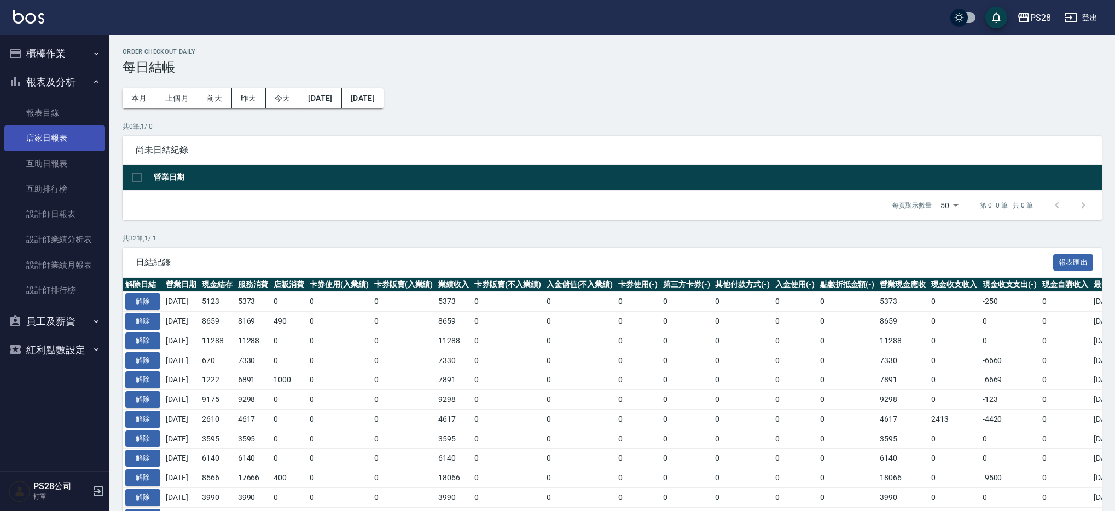
click at [67, 139] on link "店家日報表" at bounding box center [54, 137] width 101 height 25
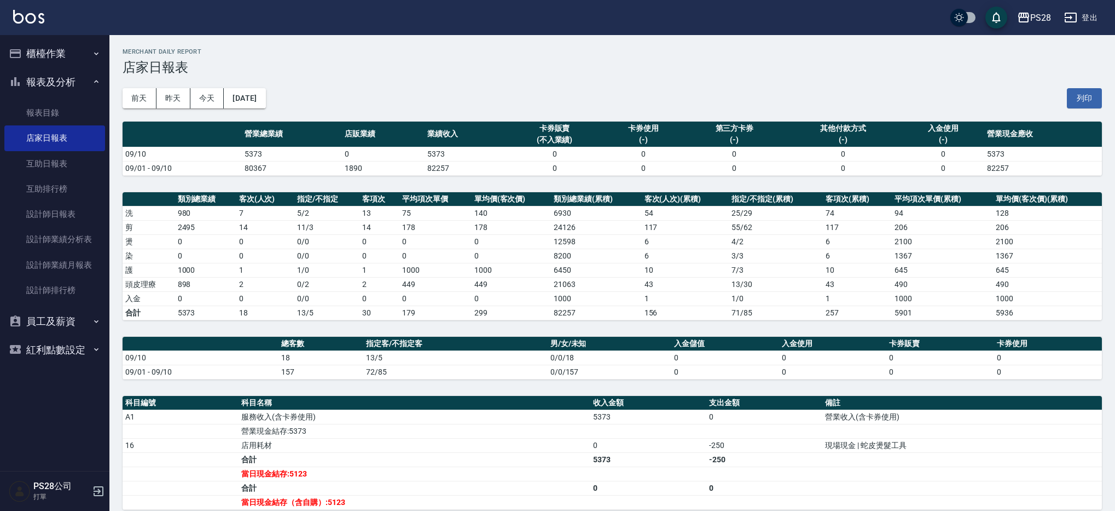
scroll to position [141, 0]
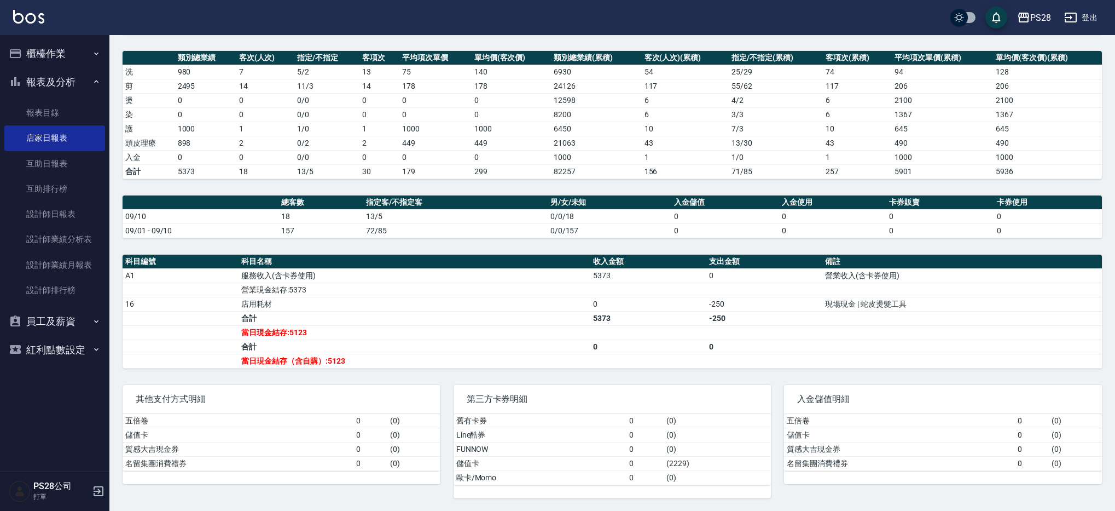
click at [1095, 15] on button "登出" at bounding box center [1081, 18] width 42 height 20
